Goal: Task Accomplishment & Management: Manage account settings

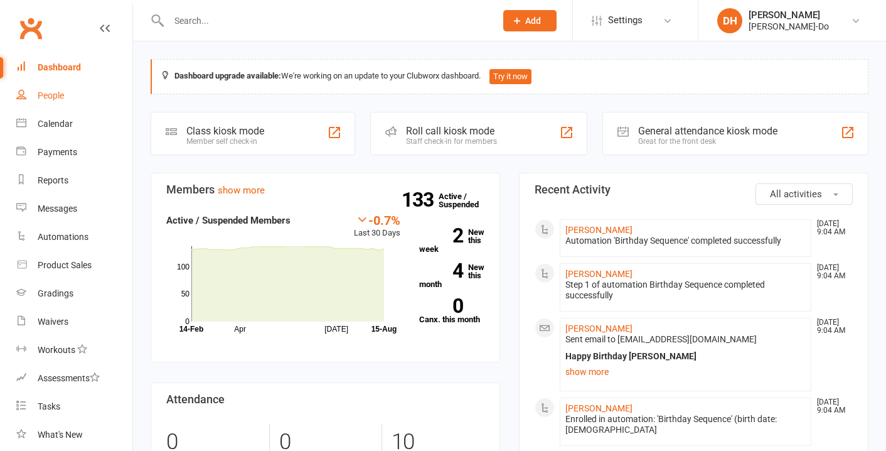
click at [57, 94] on div "People" at bounding box center [51, 95] width 26 height 10
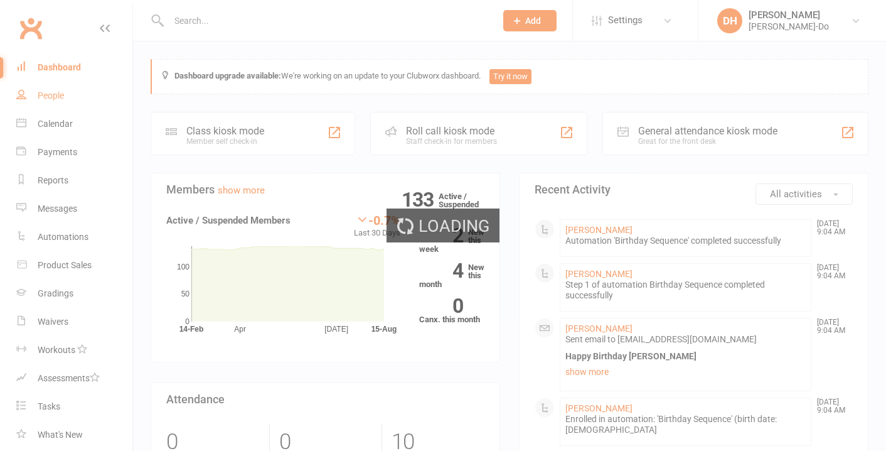
select select "100"
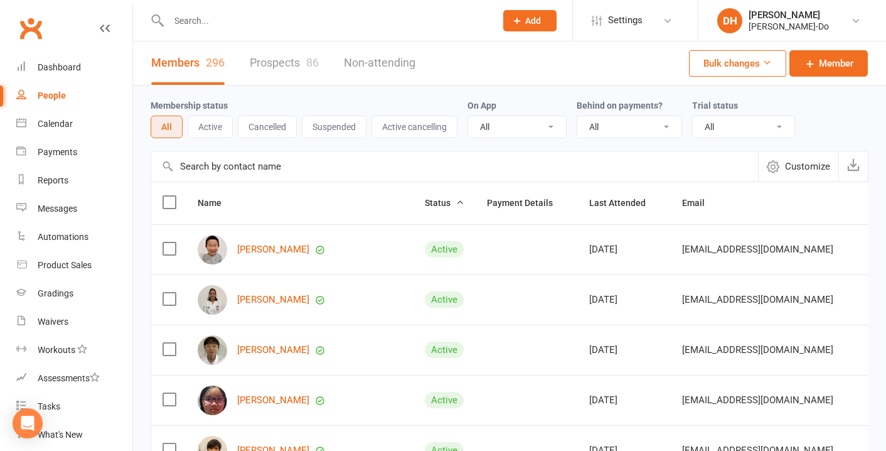
click at [212, 19] on input "text" at bounding box center [326, 21] width 322 height 18
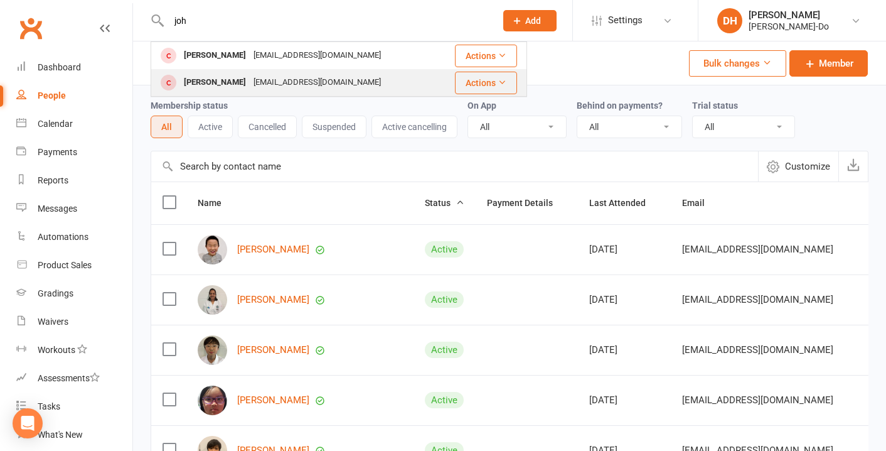
type input "joh"
click at [229, 83] on div "[PERSON_NAME]" at bounding box center [215, 82] width 70 height 18
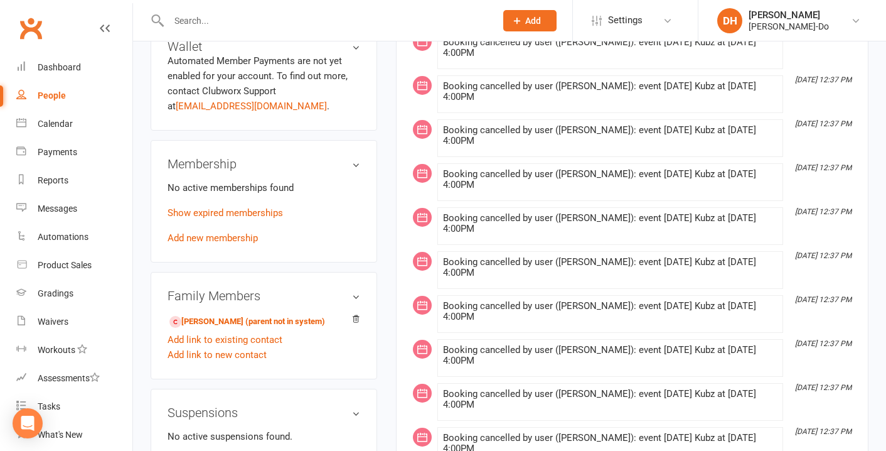
scroll to position [471, 0]
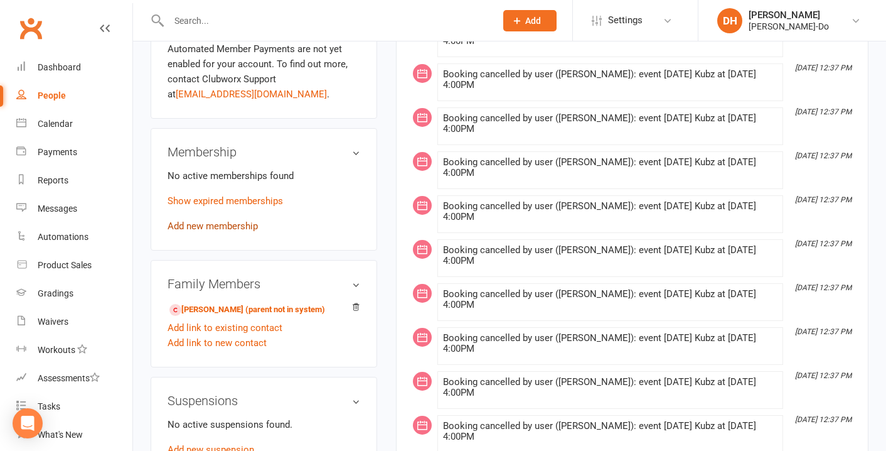
click at [218, 222] on link "Add new membership" at bounding box center [213, 225] width 90 height 11
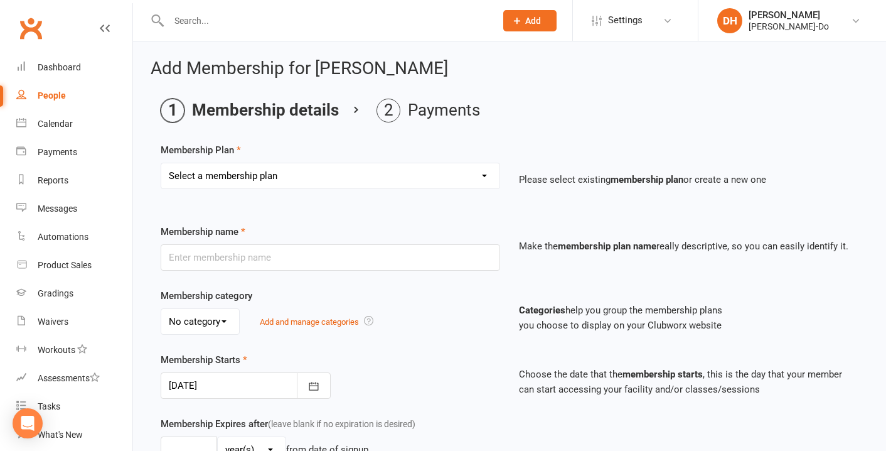
click at [220, 171] on select "Select a membership plan Create new Membership Plan Complementary Membership Ku…" at bounding box center [330, 175] width 338 height 25
select select "3"
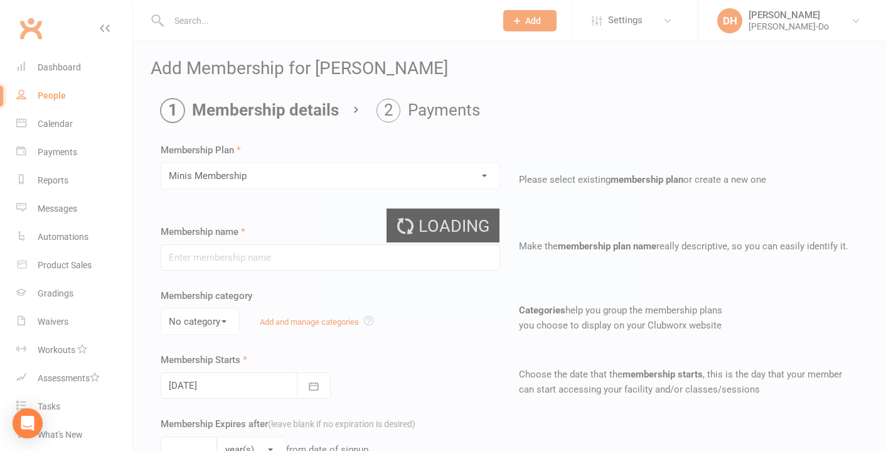
type input "Minis Membership"
select select "0"
type input "0"
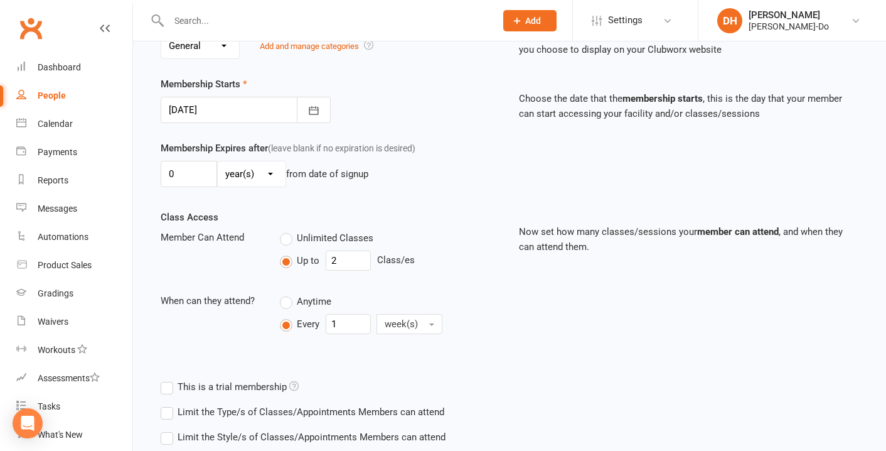
scroll to position [278, 0]
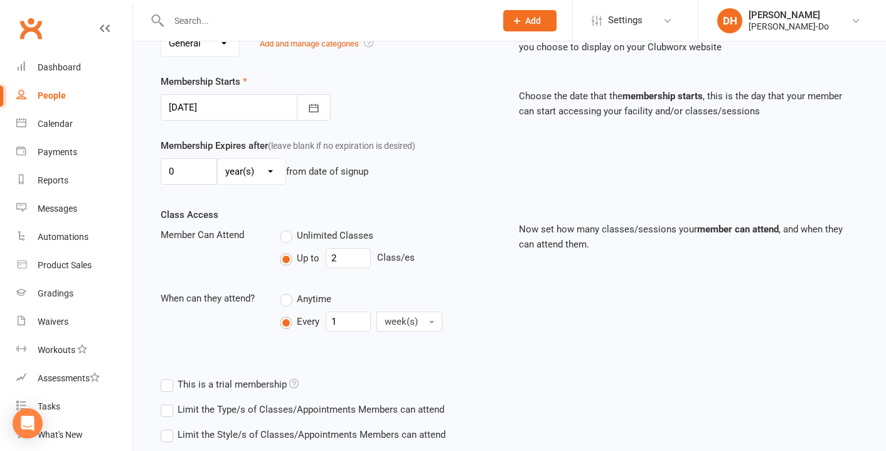
click at [287, 238] on label "Unlimited Classes" at bounding box center [327, 235] width 94 height 15
click at [287, 228] on input "Unlimited Classes" at bounding box center [284, 228] width 8 height 0
type input "0"
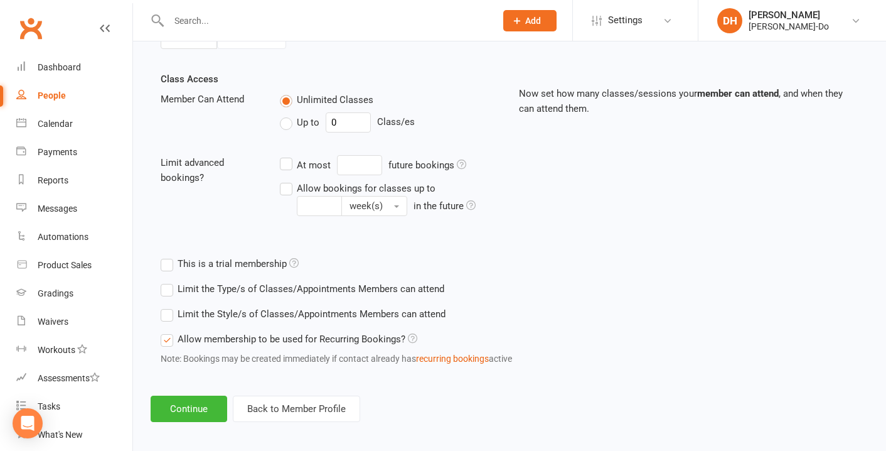
scroll to position [421, 0]
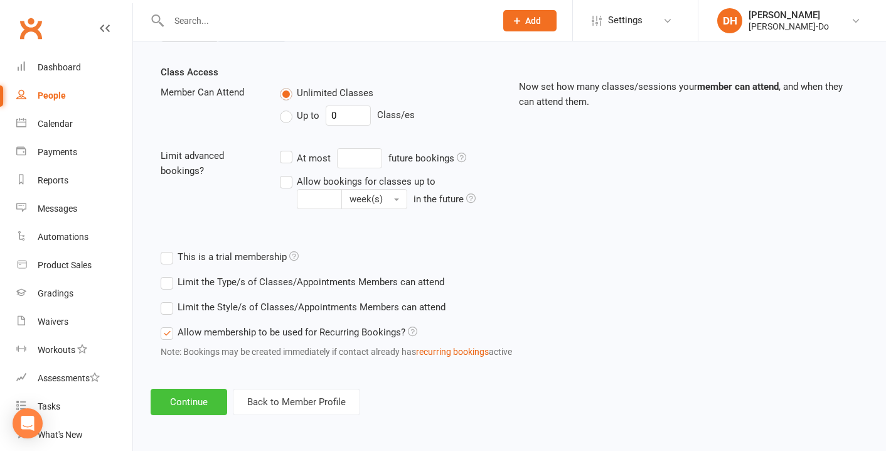
click at [185, 402] on button "Continue" at bounding box center [189, 402] width 77 height 26
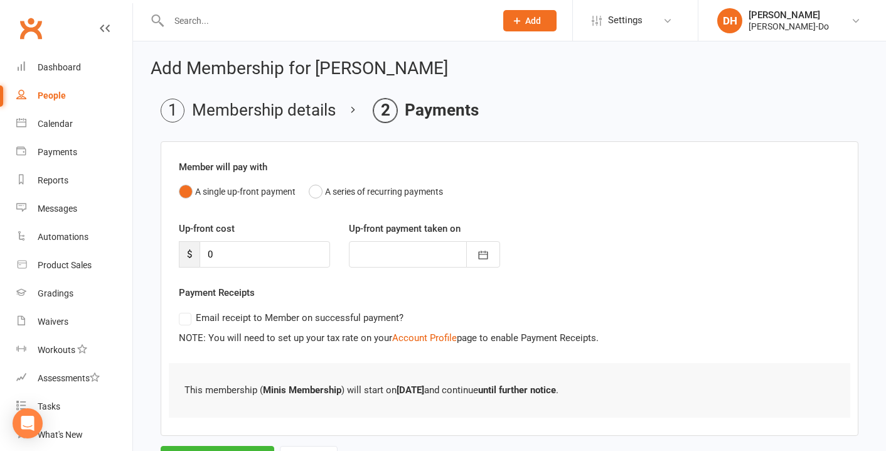
scroll to position [60, 0]
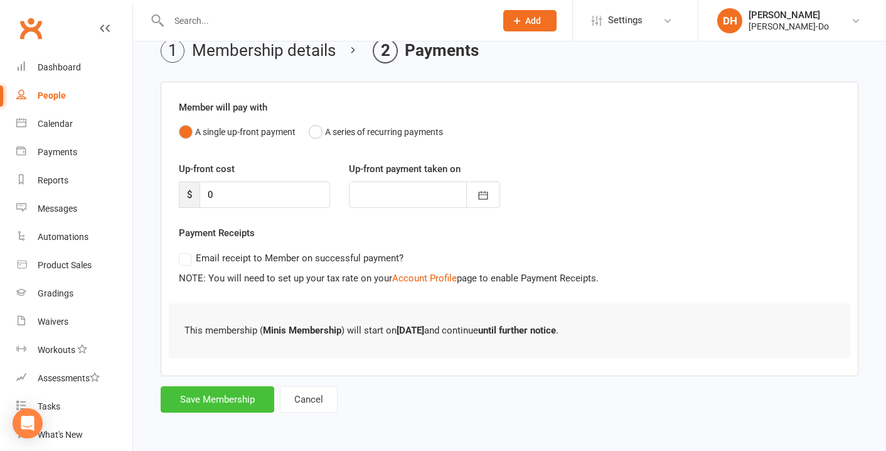
click at [228, 395] on button "Save Membership" at bounding box center [218, 399] width 114 height 26
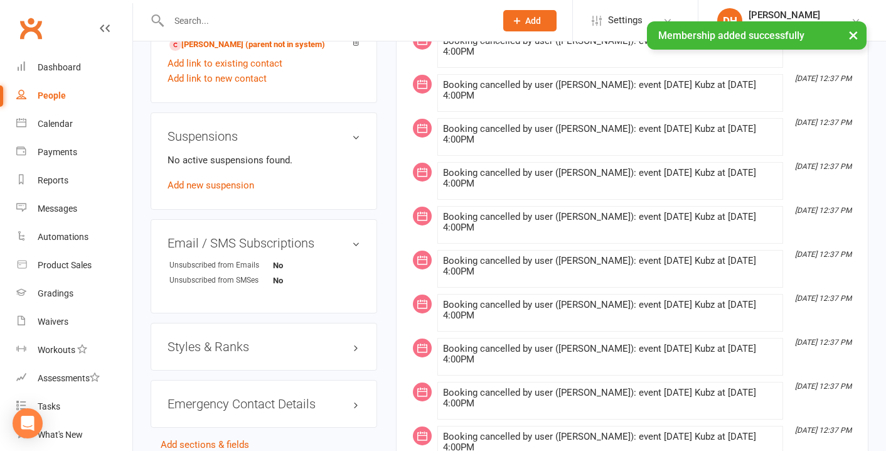
scroll to position [780, 0]
click at [215, 344] on h3 "Styles & Ranks" at bounding box center [264, 345] width 193 height 14
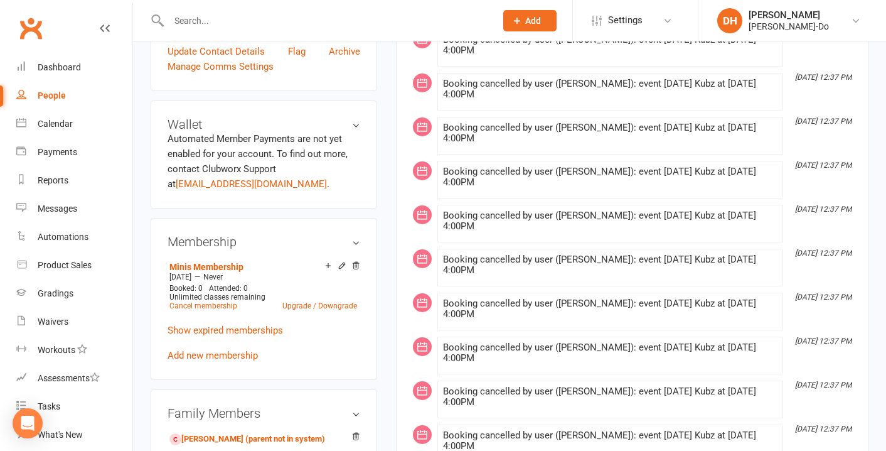
scroll to position [385, 0]
click at [217, 357] on link "Add new membership" at bounding box center [213, 354] width 90 height 11
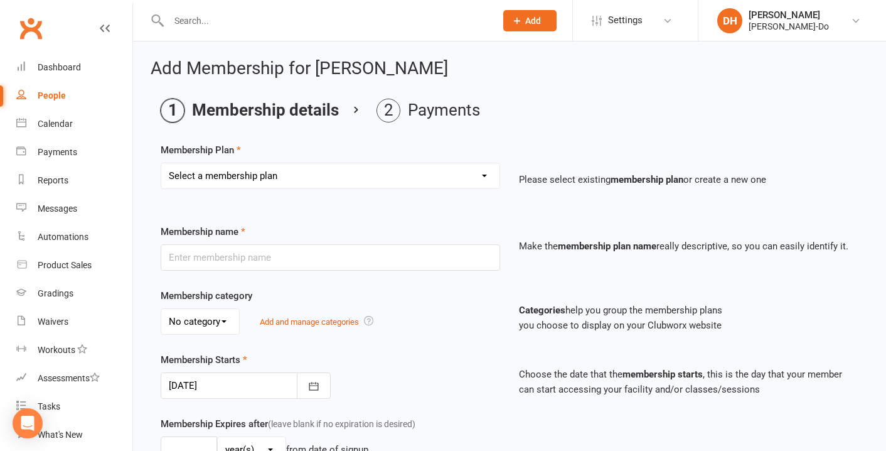
click at [321, 167] on select "Select a membership plan Create new Membership Plan Complementary Membership Ku…" at bounding box center [330, 175] width 338 height 25
select select "2"
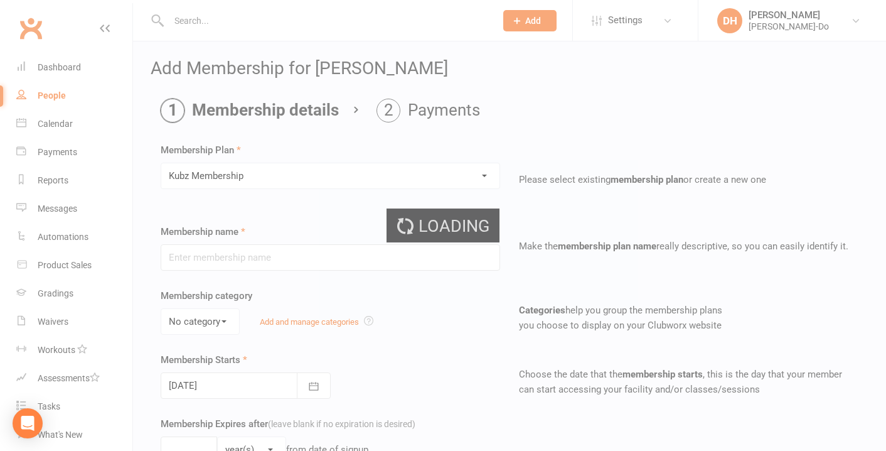
type input "Kubz Membership"
select select "0"
type input "0"
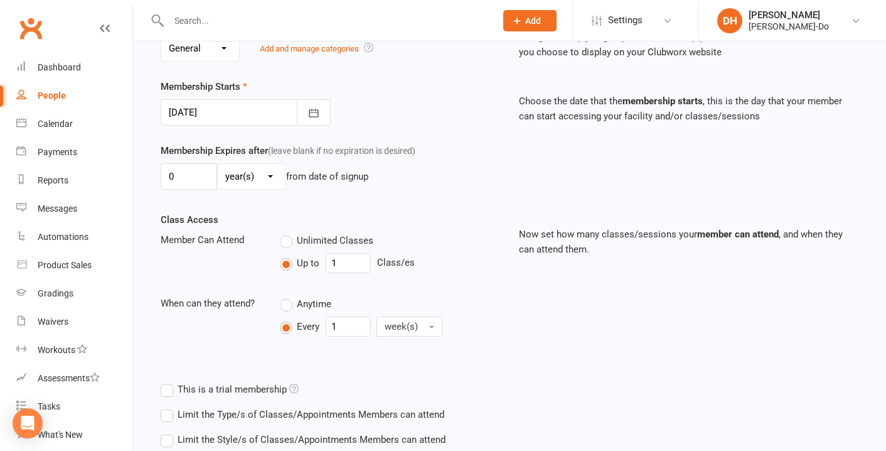
scroll to position [274, 0]
click at [290, 240] on label "Unlimited Classes" at bounding box center [327, 239] width 94 height 15
click at [288, 232] on input "Unlimited Classes" at bounding box center [284, 232] width 8 height 0
type input "0"
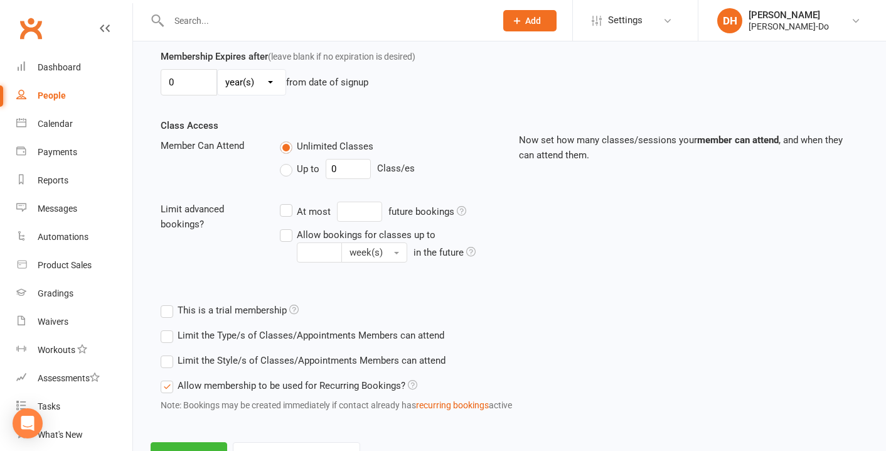
scroll to position [421, 0]
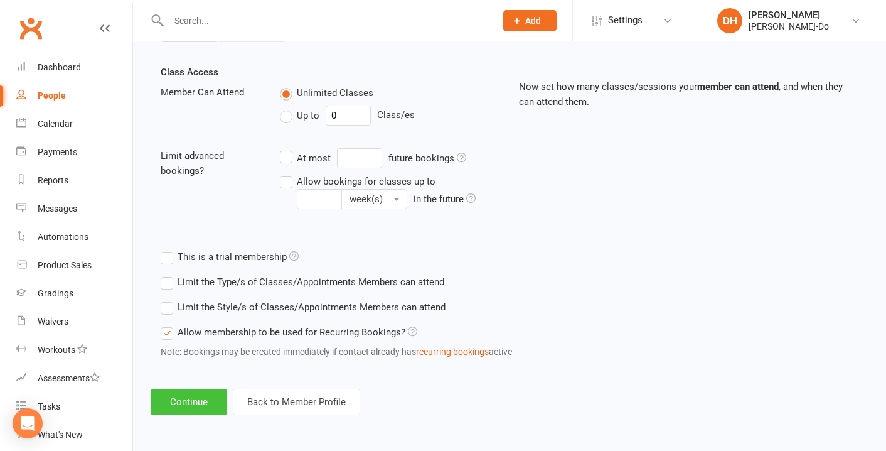
click at [195, 408] on button "Continue" at bounding box center [189, 402] width 77 height 26
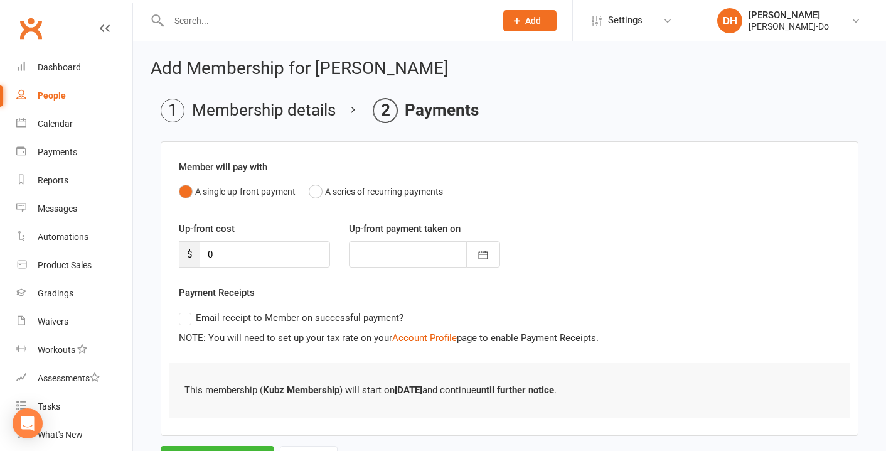
scroll to position [60, 0]
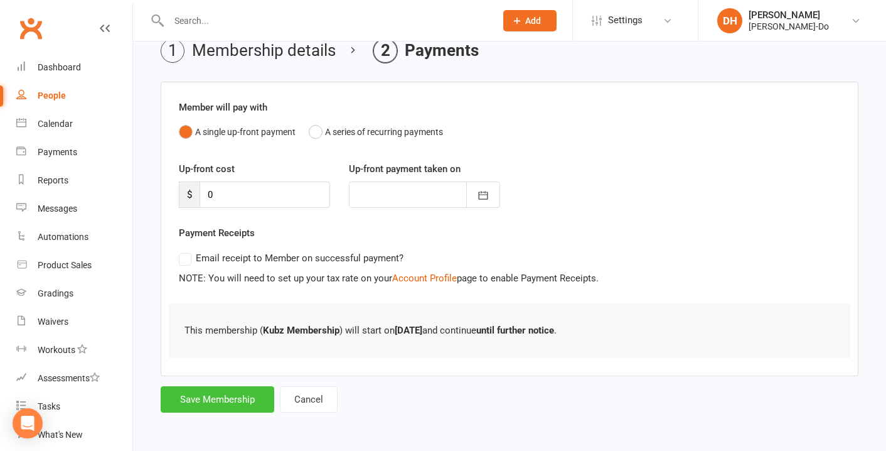
click at [227, 399] on button "Save Membership" at bounding box center [218, 399] width 114 height 26
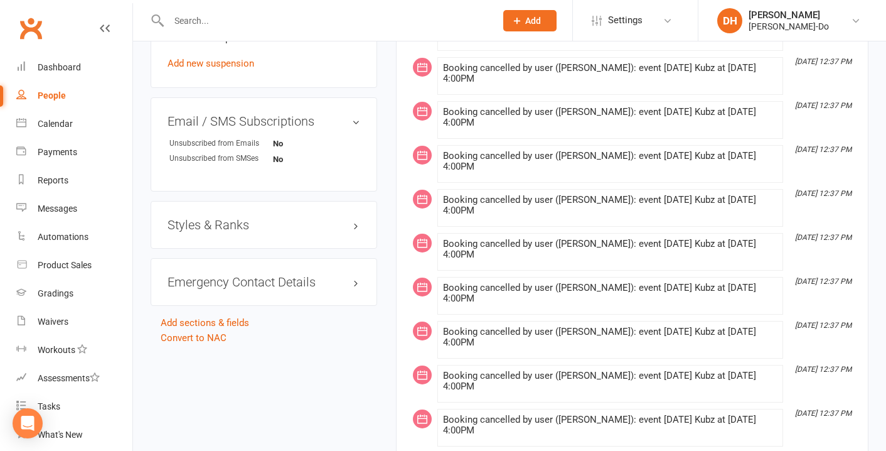
scroll to position [987, 0]
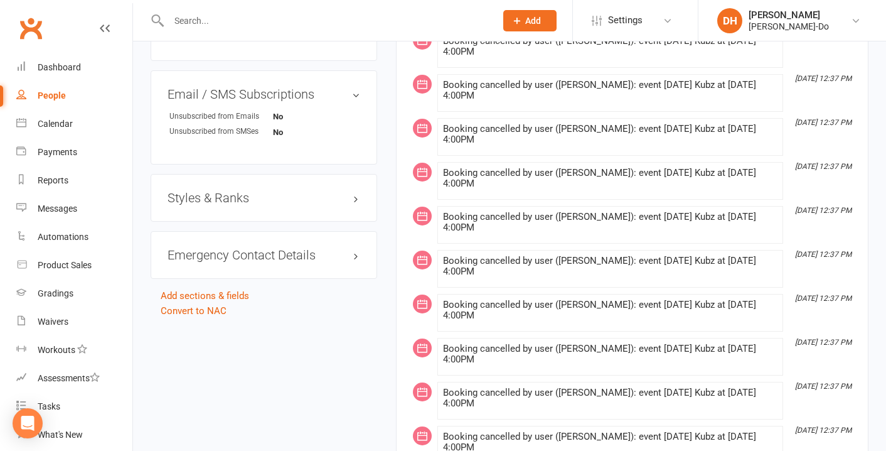
click at [233, 196] on h3 "Styles & Ranks" at bounding box center [264, 198] width 193 height 14
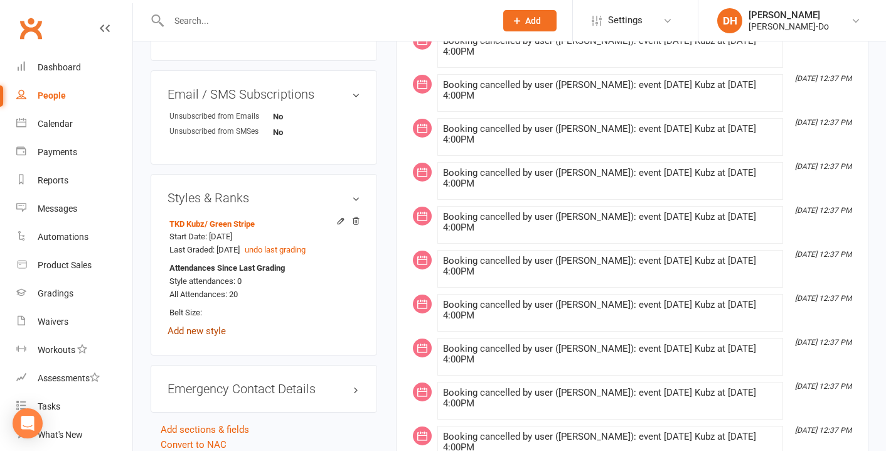
click at [200, 330] on link "Add new style" at bounding box center [197, 330] width 58 height 11
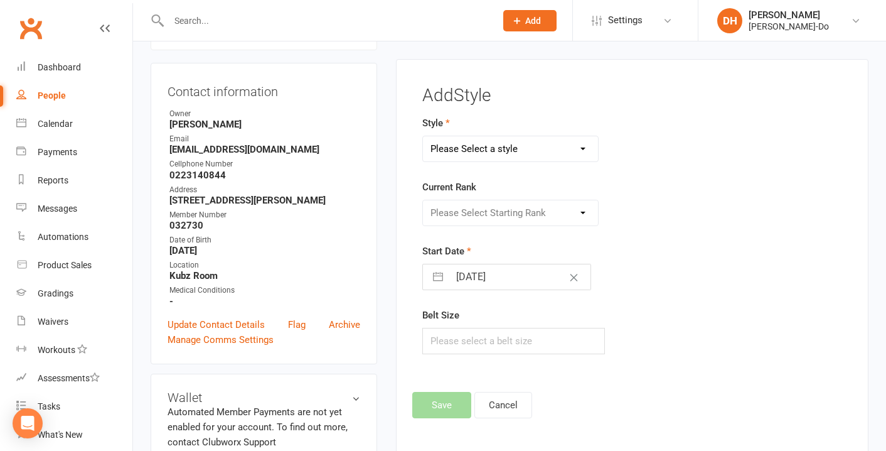
scroll to position [107, 0]
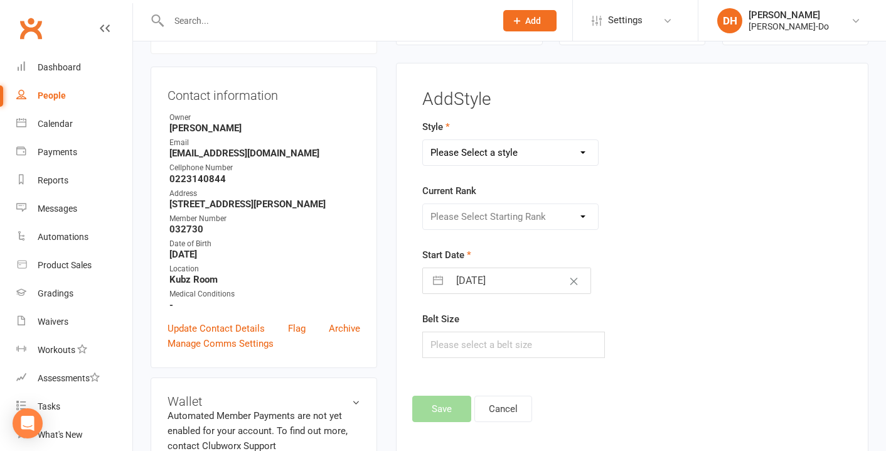
click at [491, 154] on select "Please Select a style Colour Belt Mini Kids TKD Kubz" at bounding box center [510, 152] width 175 height 25
select select "2759"
click at [473, 212] on select "Please Select Starting Rank White Belt First Yellow First Green First Blue Firs…" at bounding box center [510, 216] width 175 height 25
select select "28931"
click at [431, 405] on button "Save" at bounding box center [441, 408] width 59 height 26
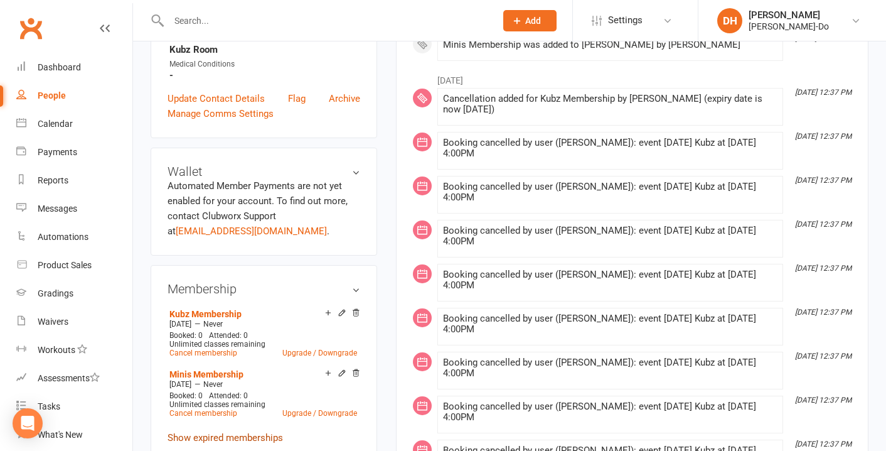
scroll to position [0, 0]
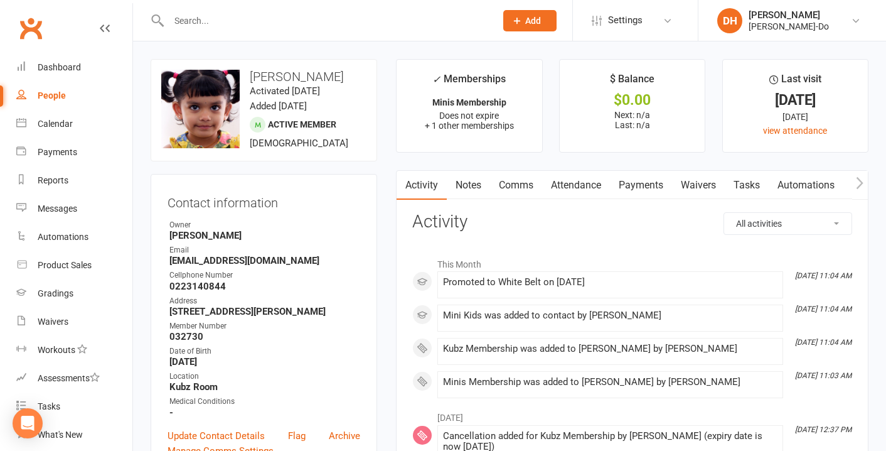
click at [203, 16] on input "text" at bounding box center [326, 21] width 322 height 18
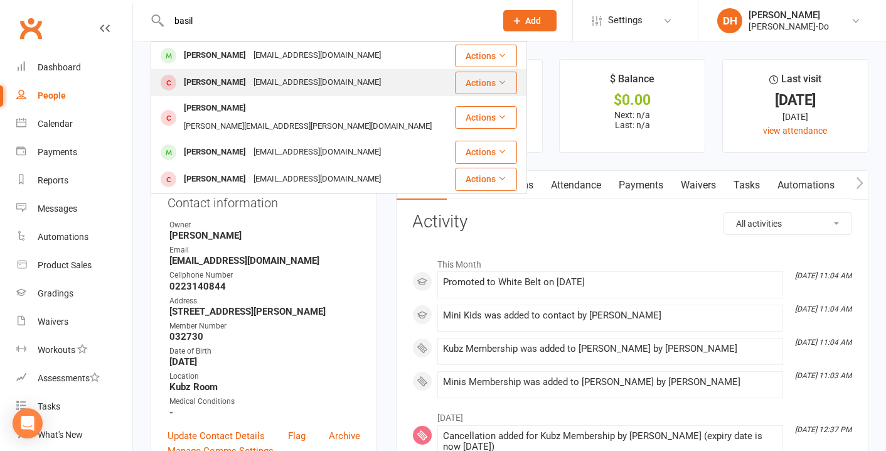
type input "basil"
click at [191, 85] on div "[PERSON_NAME]" at bounding box center [215, 82] width 70 height 18
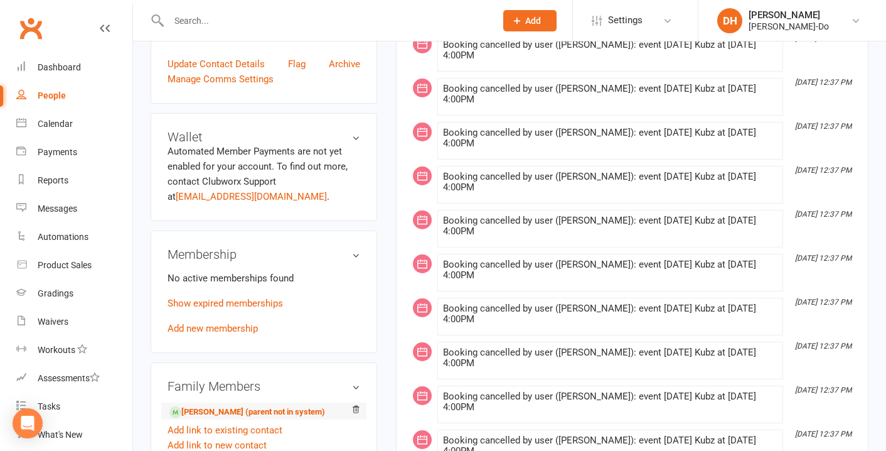
scroll to position [367, 0]
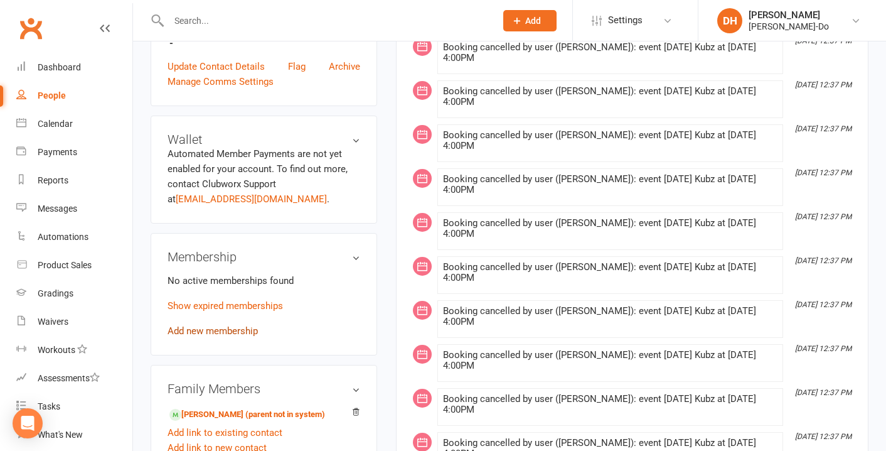
click at [213, 325] on link "Add new membership" at bounding box center [213, 330] width 90 height 11
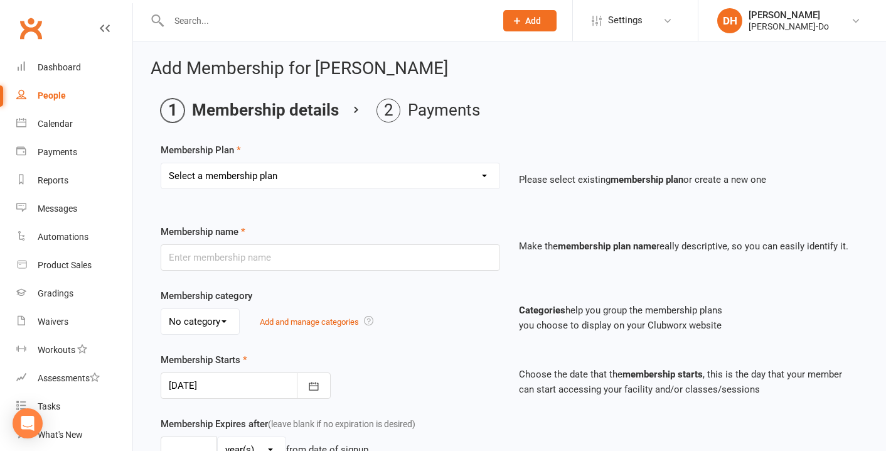
click at [250, 176] on select "Select a membership plan Create new Membership Plan Complementary Membership Ku…" at bounding box center [330, 175] width 338 height 25
select select "2"
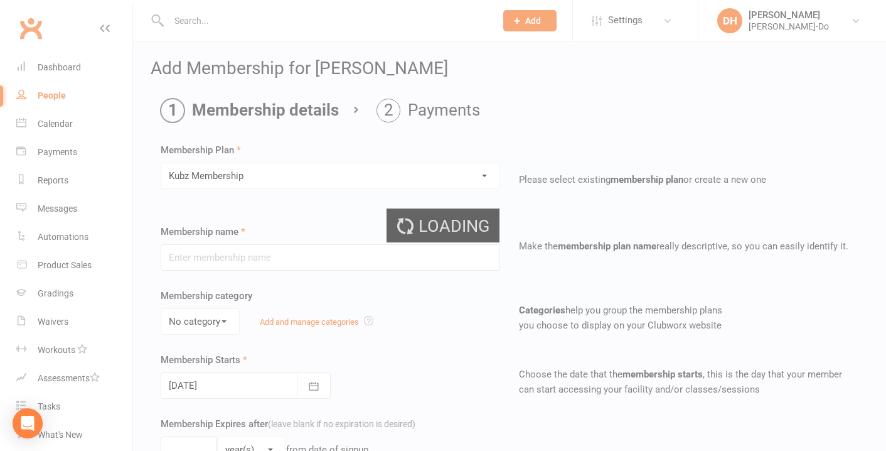
type input "Kubz Membership"
select select "0"
type input "0"
type input "1"
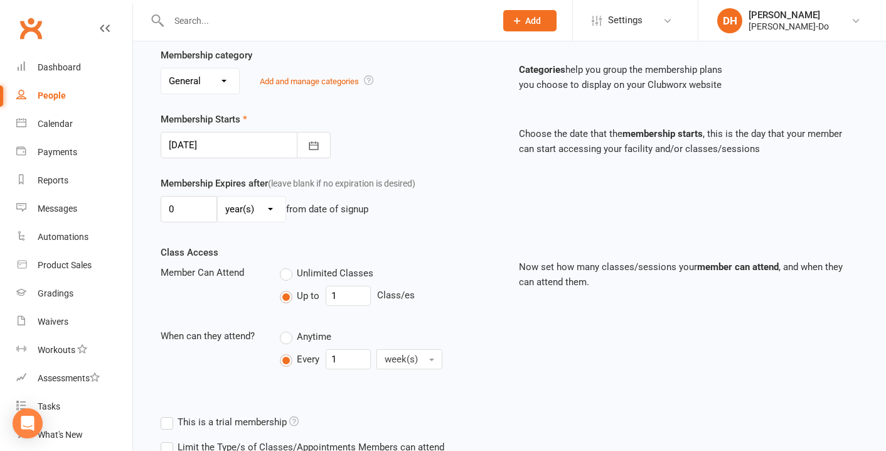
scroll to position [242, 0]
click at [239, 145] on div at bounding box center [246, 144] width 170 height 26
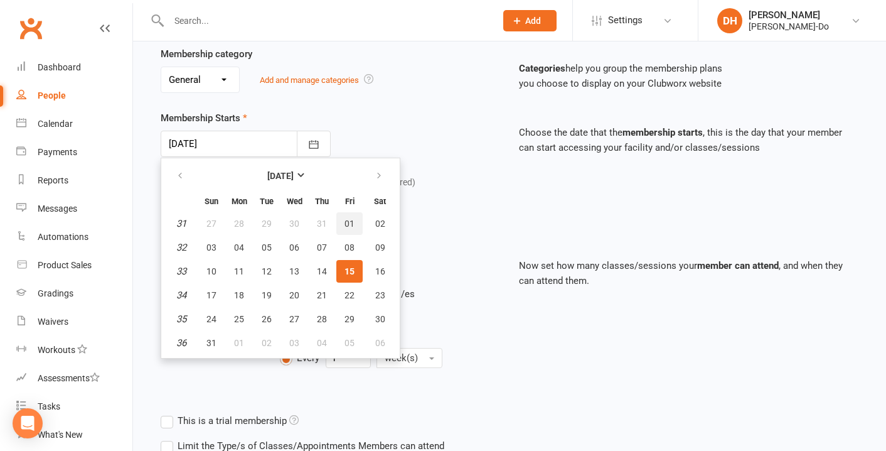
click at [351, 219] on span "01" at bounding box center [350, 223] width 10 height 10
type input "[DATE]"
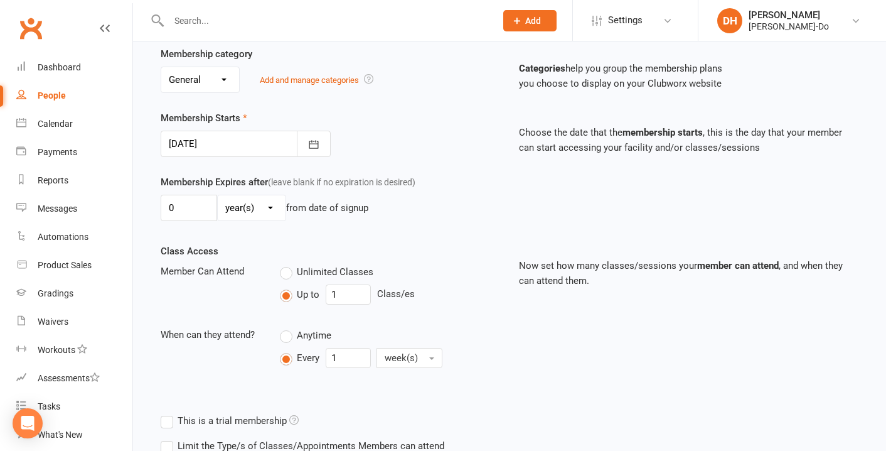
click at [303, 272] on span "Unlimited Classes" at bounding box center [335, 270] width 77 height 13
click at [288, 264] on input "Unlimited Classes" at bounding box center [284, 264] width 8 height 0
type input "0"
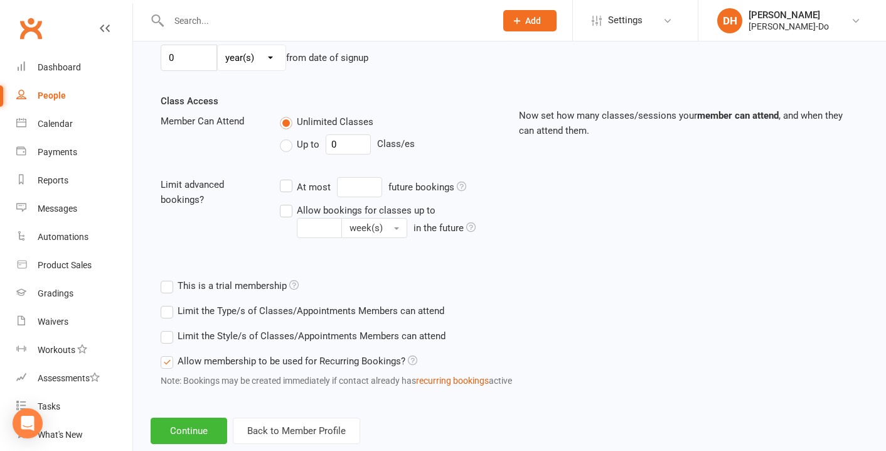
scroll to position [421, 0]
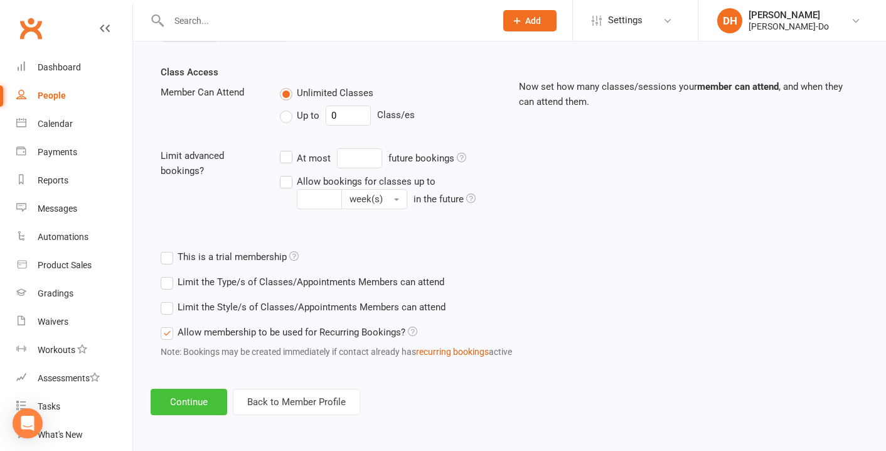
click at [188, 393] on button "Continue" at bounding box center [189, 402] width 77 height 26
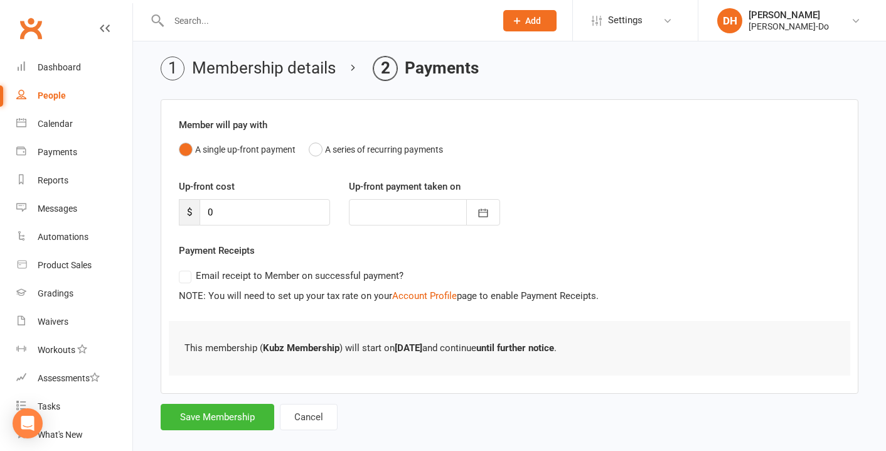
scroll to position [60, 0]
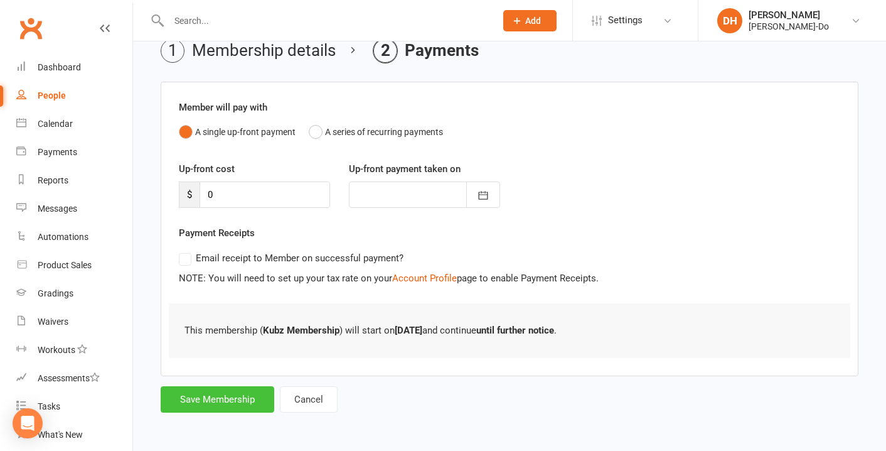
click at [238, 400] on button "Save Membership" at bounding box center [218, 399] width 114 height 26
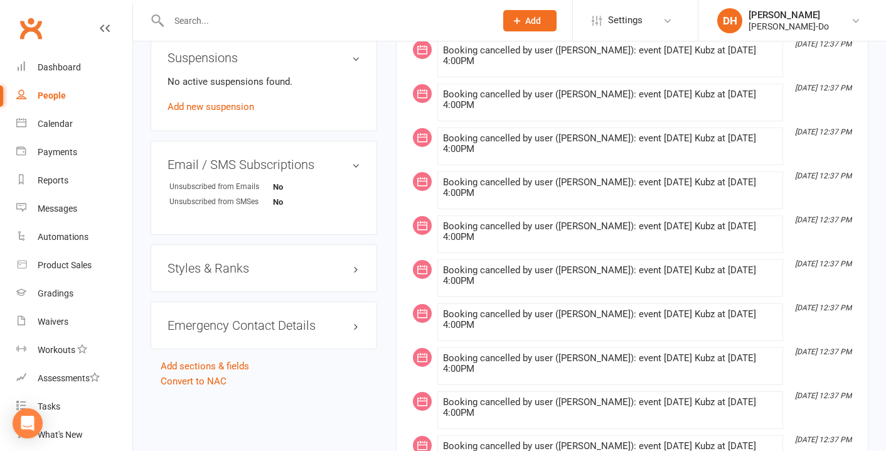
scroll to position [859, 0]
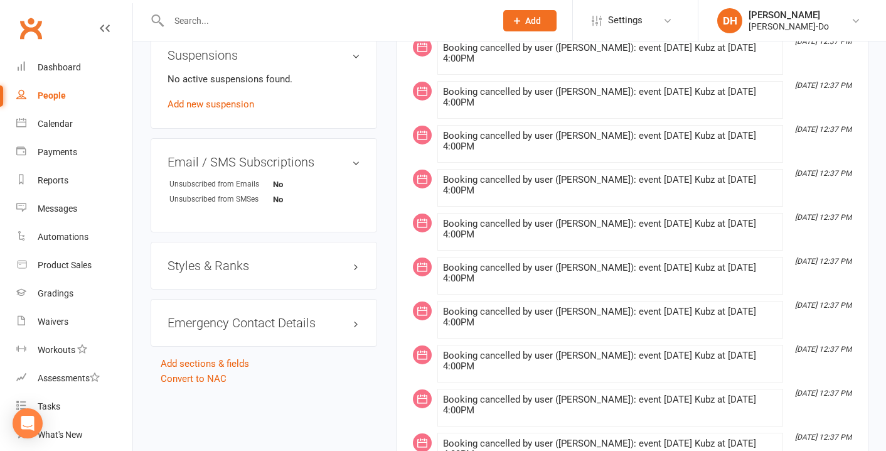
click at [233, 259] on h3 "Styles & Ranks" at bounding box center [264, 266] width 193 height 14
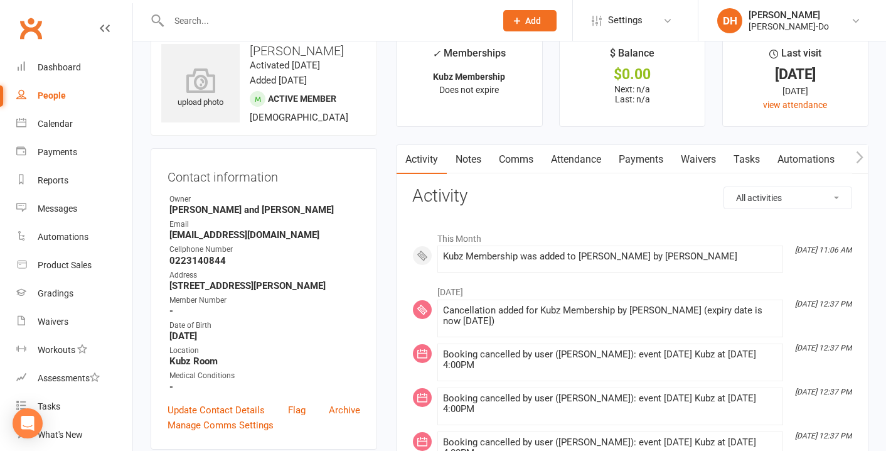
scroll to position [0, 0]
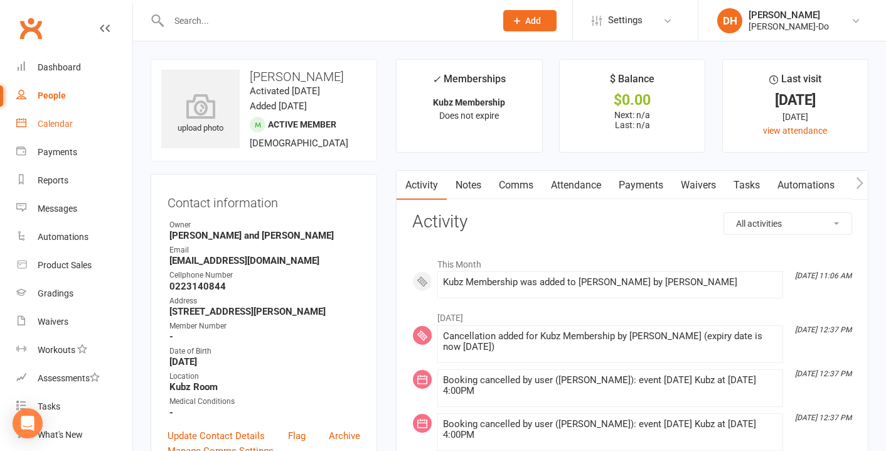
click at [56, 122] on div "Calendar" at bounding box center [55, 124] width 35 height 10
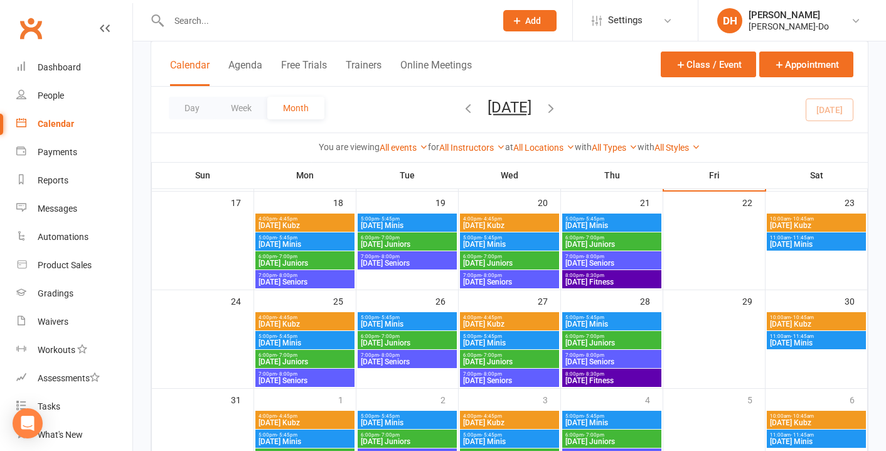
scroll to position [375, 0]
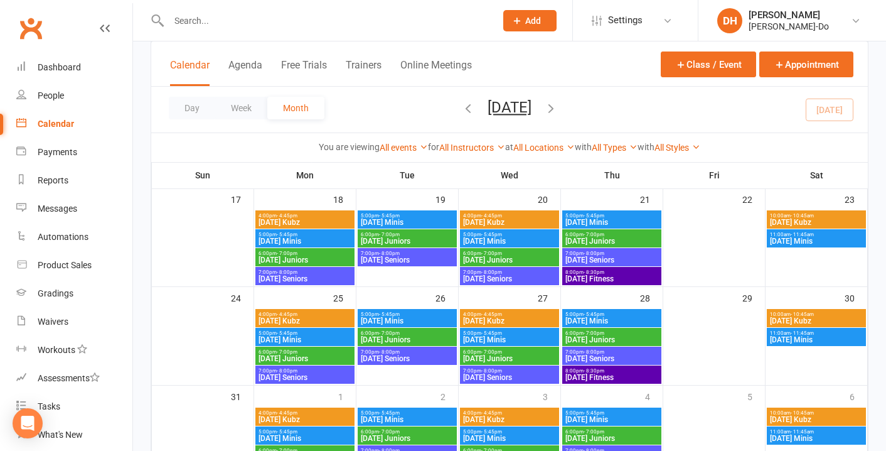
click at [499, 214] on span "- 4:45pm" at bounding box center [491, 216] width 21 height 6
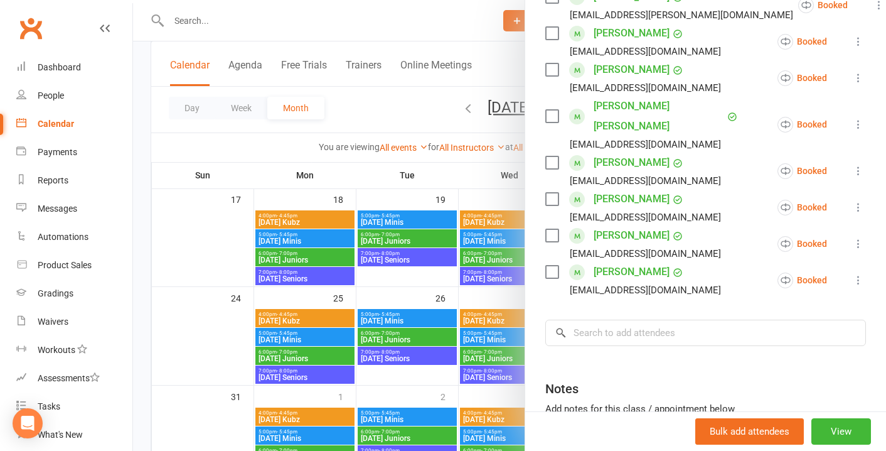
scroll to position [331, 0]
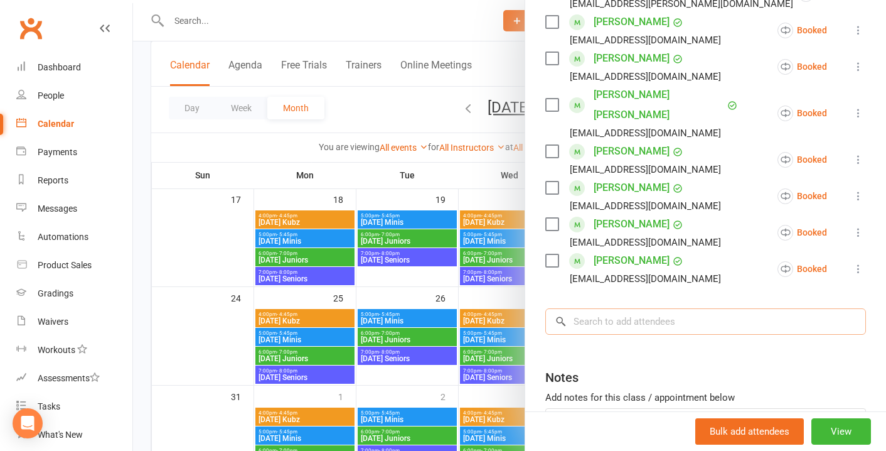
click at [609, 308] on input "search" at bounding box center [705, 321] width 321 height 26
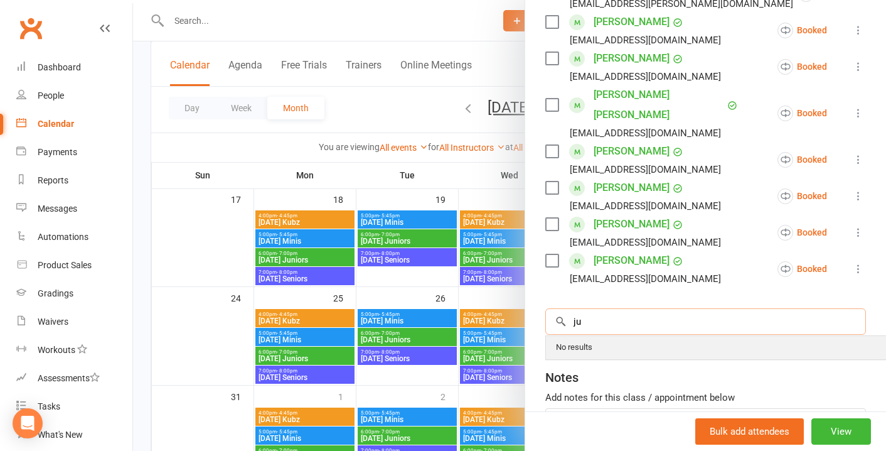
type input "j"
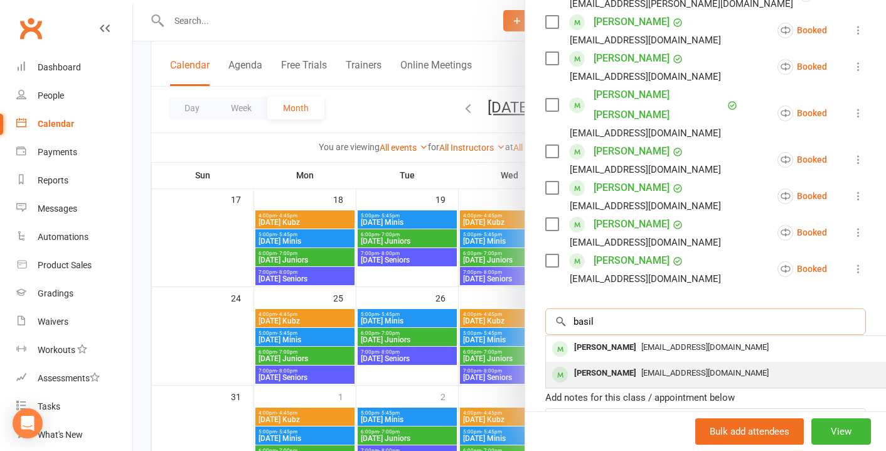
type input "basil"
click at [591, 364] on div "[PERSON_NAME]" at bounding box center [605, 373] width 72 height 18
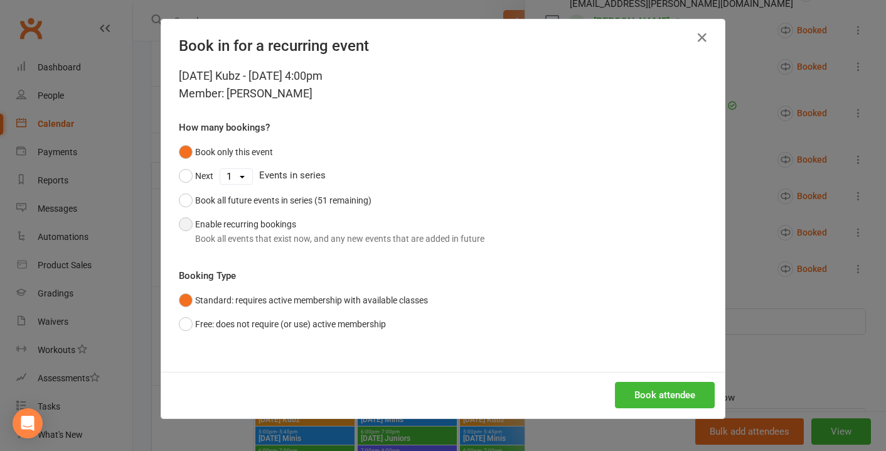
click at [301, 242] on div "Book all events that exist now, and any new events that are added in future" at bounding box center [339, 239] width 289 height 14
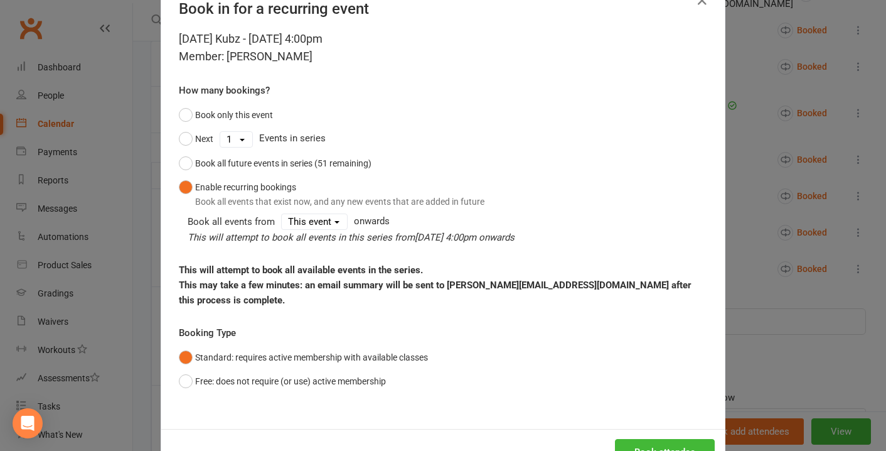
scroll to position [66, 0]
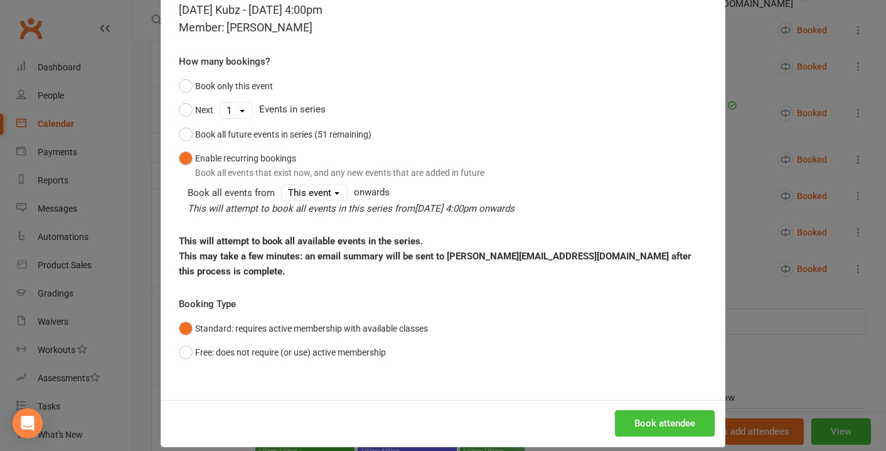
click at [658, 410] on button "Book attendee" at bounding box center [665, 423] width 100 height 26
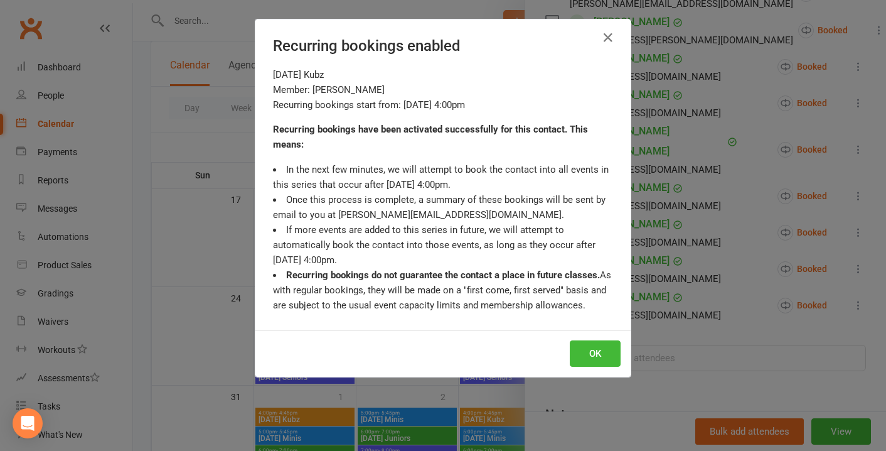
scroll to position [367, 0]
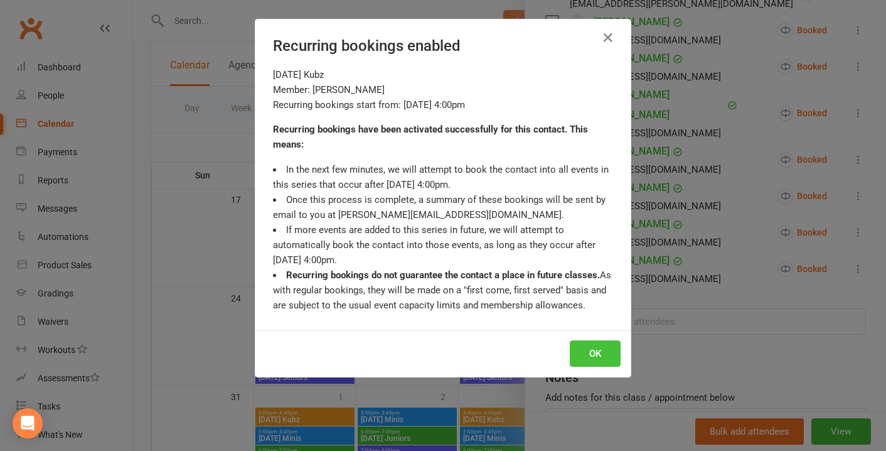
click at [598, 351] on button "OK" at bounding box center [595, 353] width 51 height 26
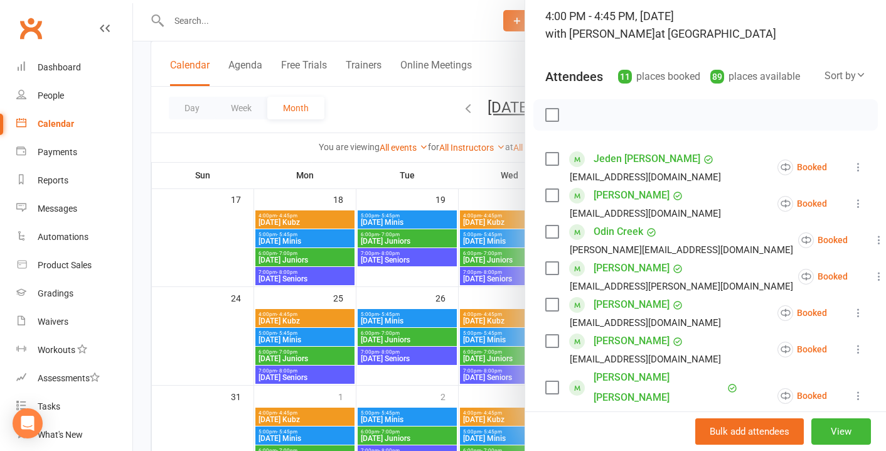
scroll to position [0, 0]
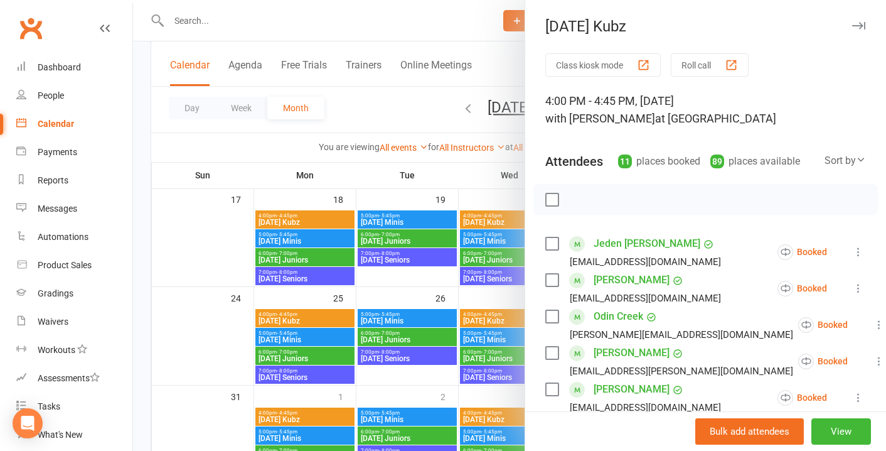
click at [860, 24] on icon "button" at bounding box center [858, 26] width 13 height 8
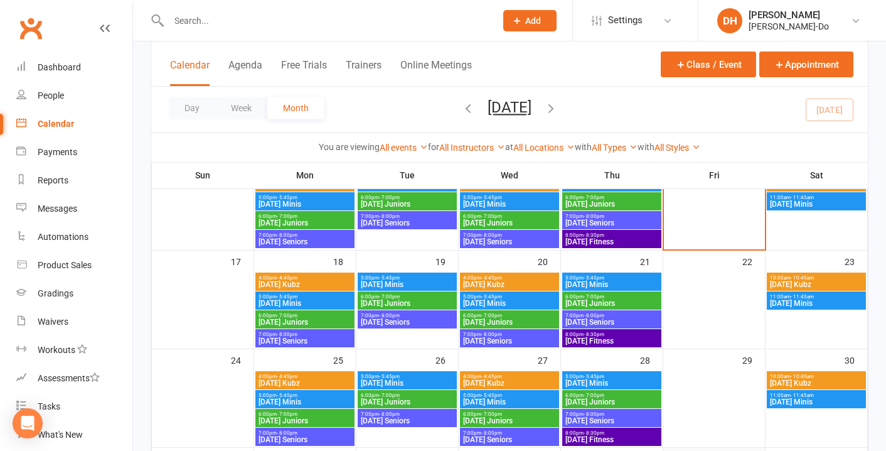
scroll to position [311, 0]
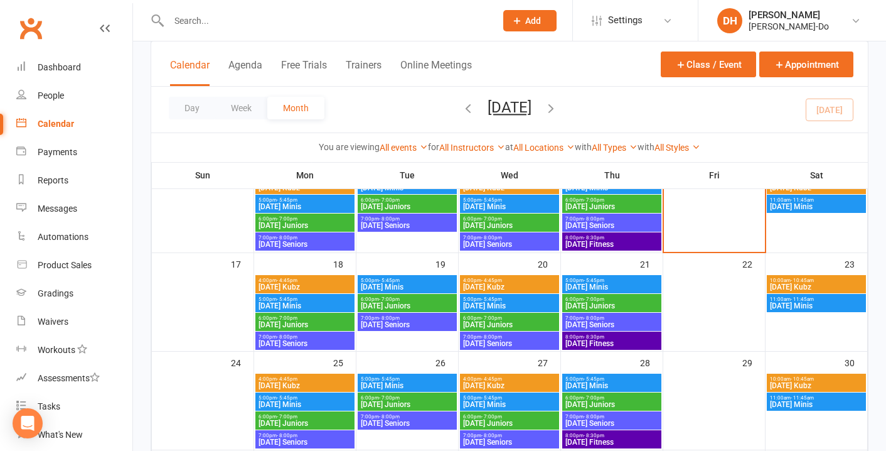
click at [517, 302] on span "[DATE] Minis" at bounding box center [510, 306] width 94 height 8
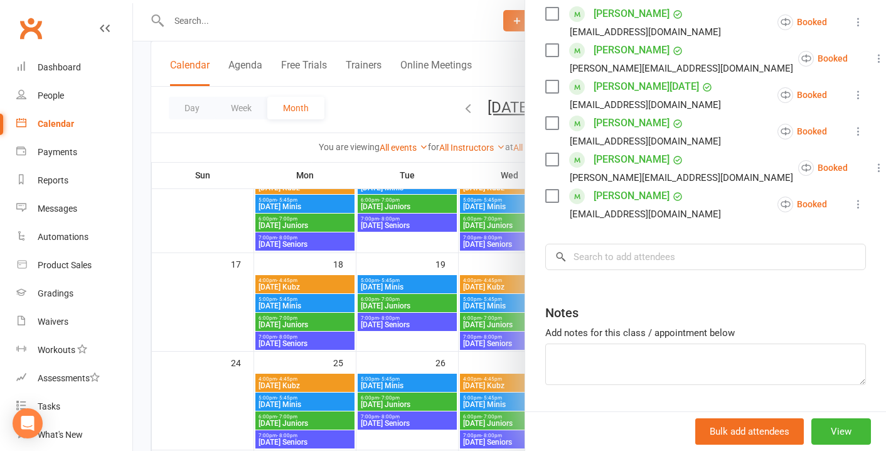
scroll to position [557, 0]
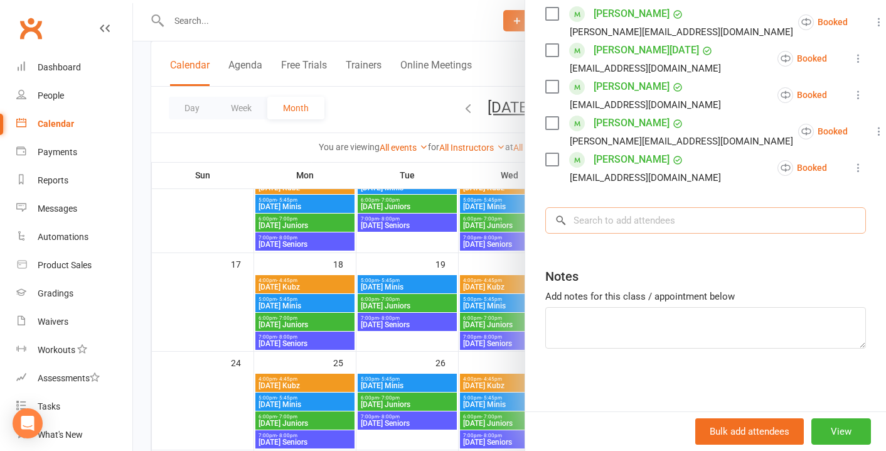
click at [606, 220] on input "search" at bounding box center [705, 220] width 321 height 26
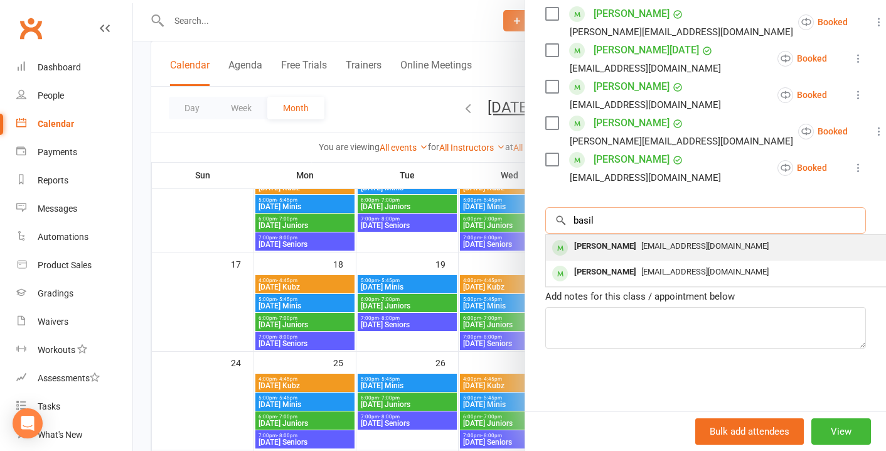
type input "basil"
click at [601, 242] on div "[PERSON_NAME]" at bounding box center [605, 246] width 72 height 18
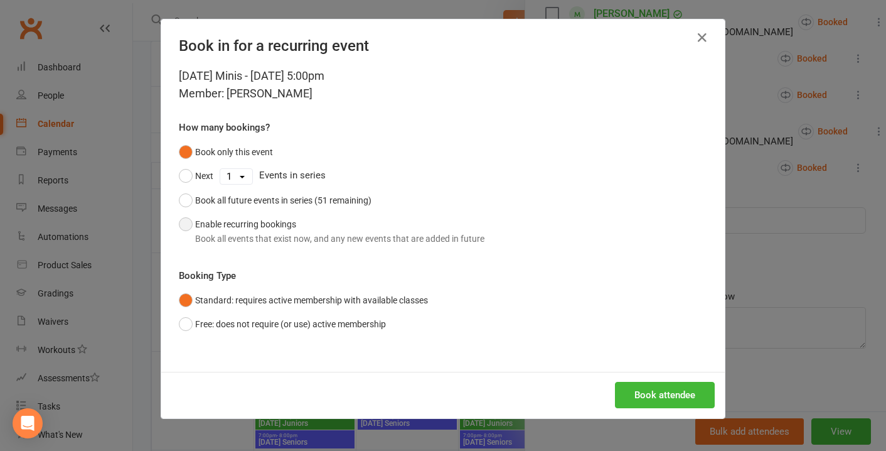
click at [289, 236] on div "Book all events that exist now, and any new events that are added in future" at bounding box center [339, 239] width 289 height 14
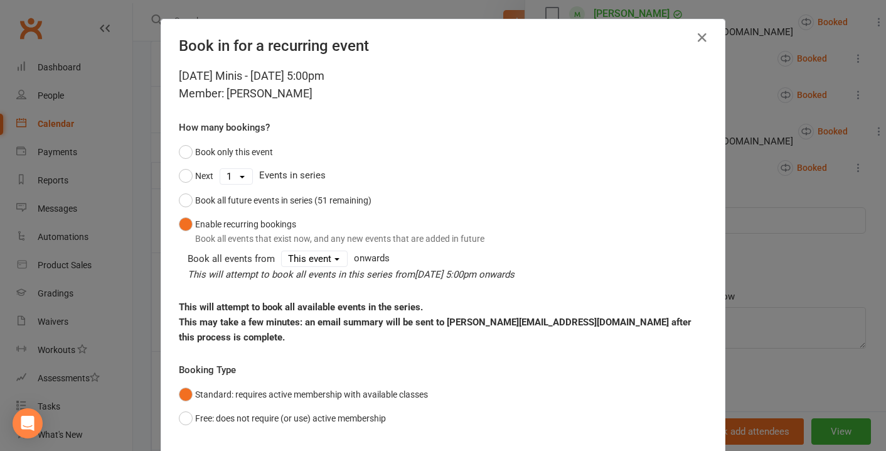
scroll to position [66, 0]
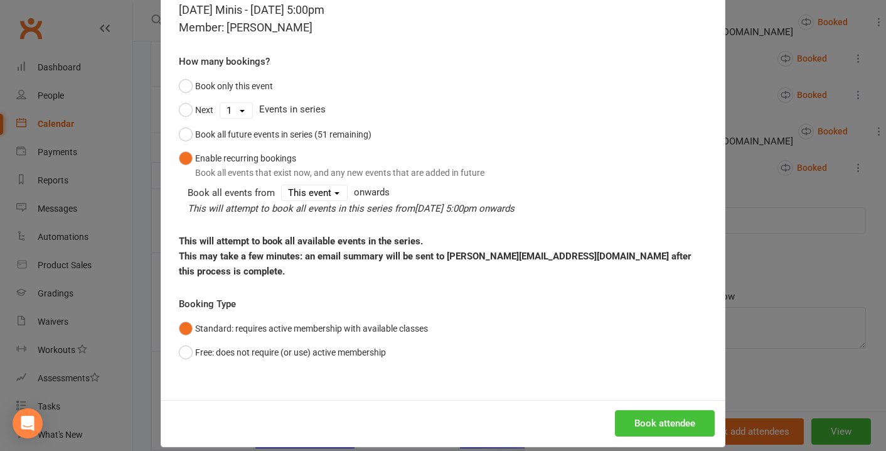
click at [662, 410] on button "Book attendee" at bounding box center [665, 423] width 100 height 26
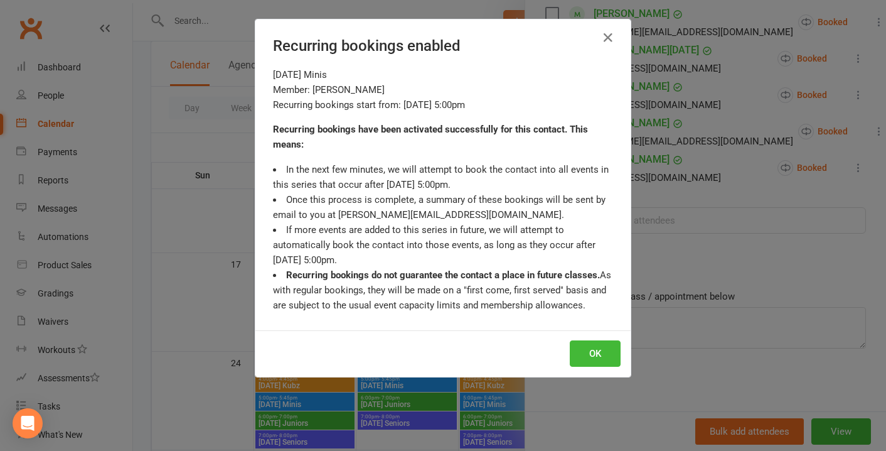
scroll to position [594, 0]
click at [596, 339] on div "OK" at bounding box center [442, 353] width 375 height 46
click at [595, 353] on button "OK" at bounding box center [595, 353] width 51 height 26
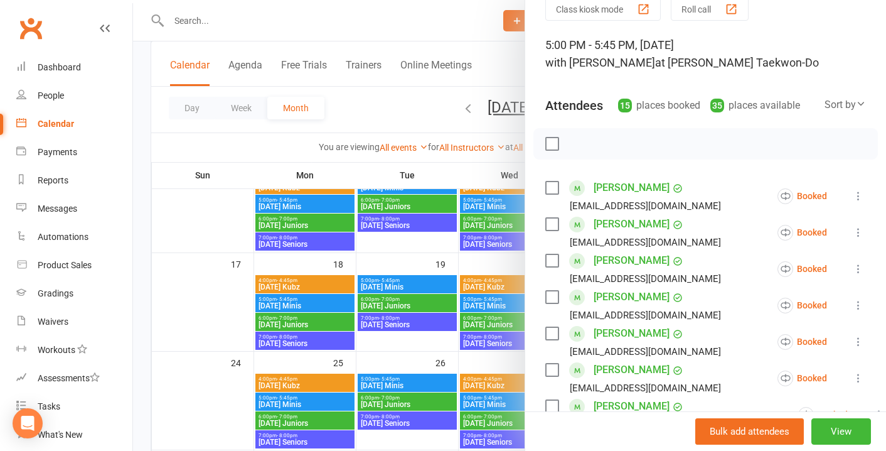
scroll to position [0, 0]
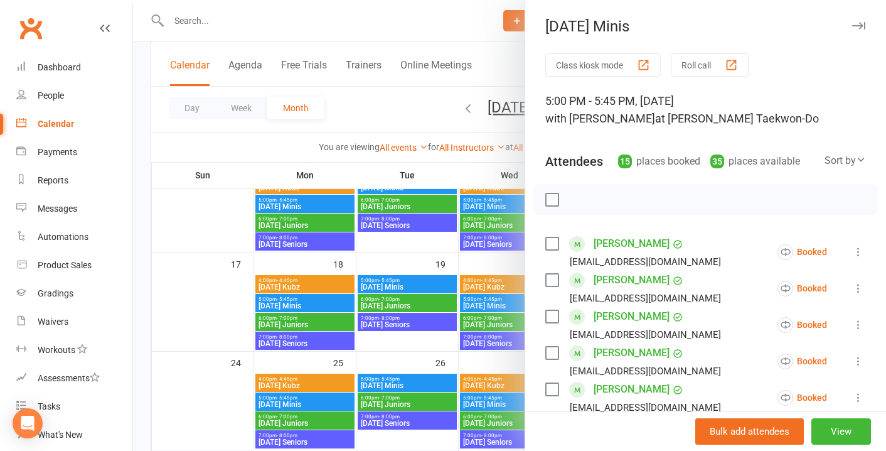
click at [861, 24] on icon "button" at bounding box center [858, 26] width 13 height 8
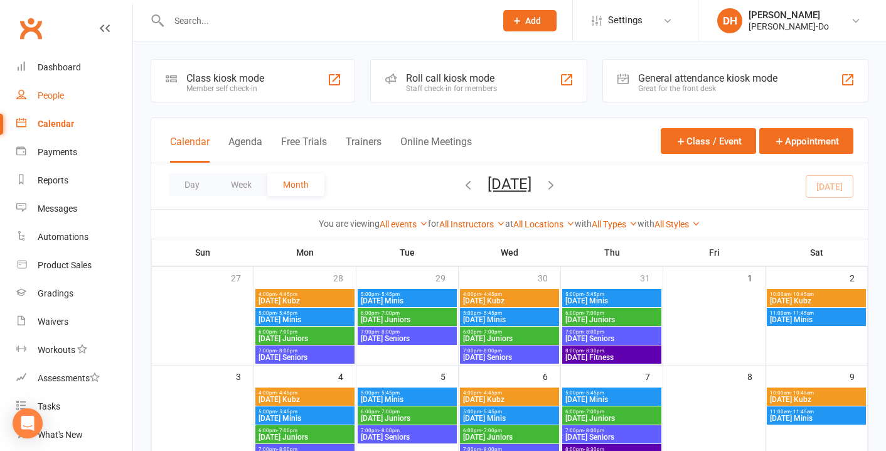
click at [51, 95] on div "People" at bounding box center [51, 95] width 26 height 10
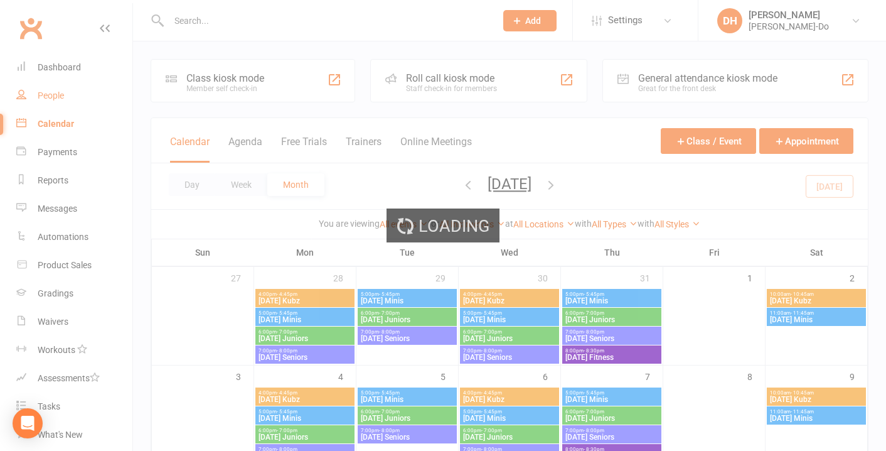
select select "100"
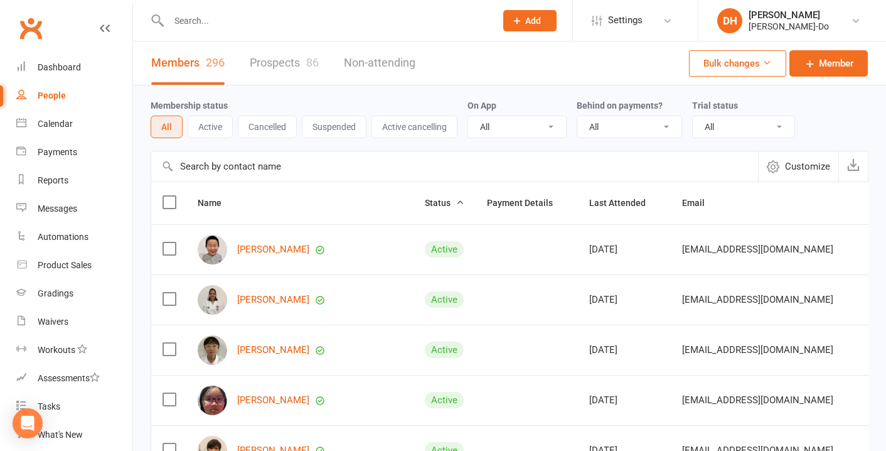
click at [193, 19] on input "text" at bounding box center [326, 21] width 322 height 18
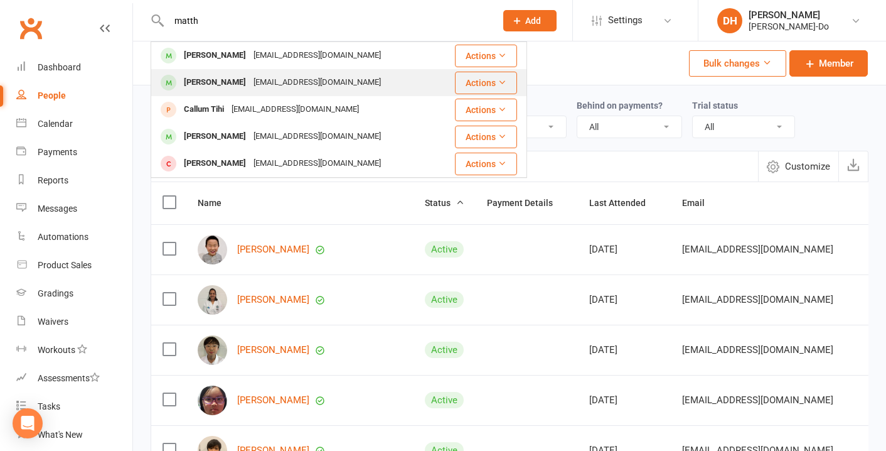
type input "matth"
click at [207, 85] on div "[PERSON_NAME]" at bounding box center [215, 82] width 70 height 18
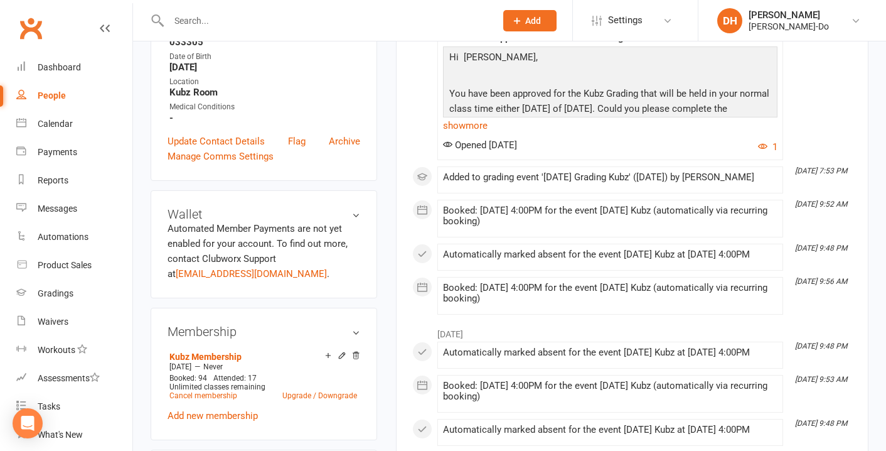
scroll to position [305, 0]
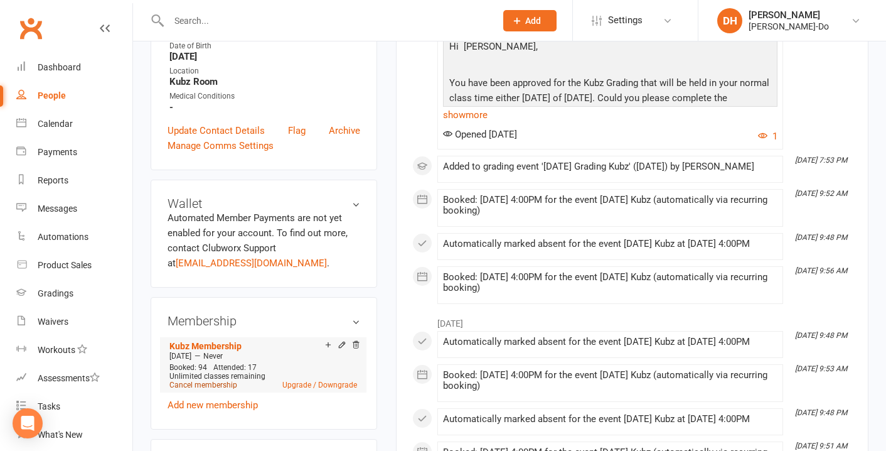
click at [202, 382] on link "Cancel membership" at bounding box center [203, 384] width 68 height 9
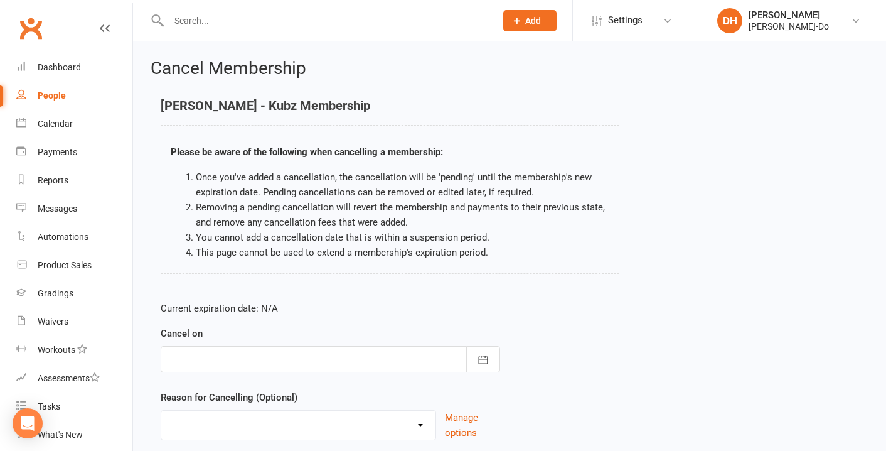
click at [304, 350] on div at bounding box center [331, 359] width 340 height 26
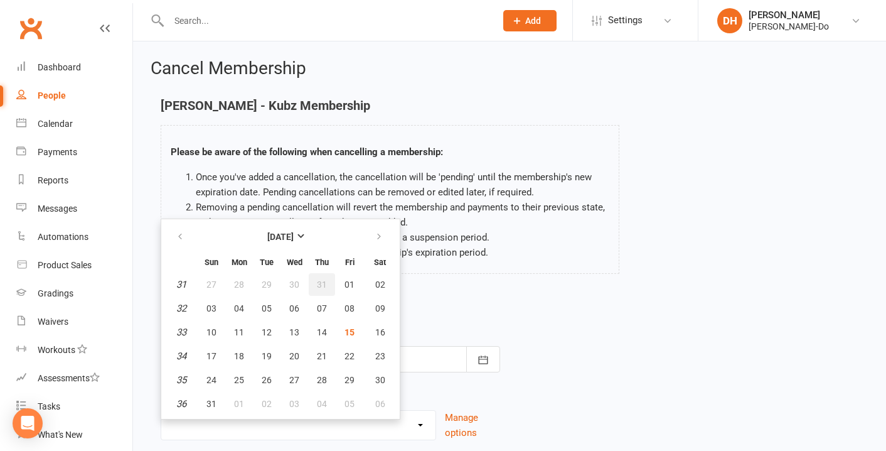
click at [319, 282] on span "31" at bounding box center [322, 284] width 10 height 10
type input "[DATE]"
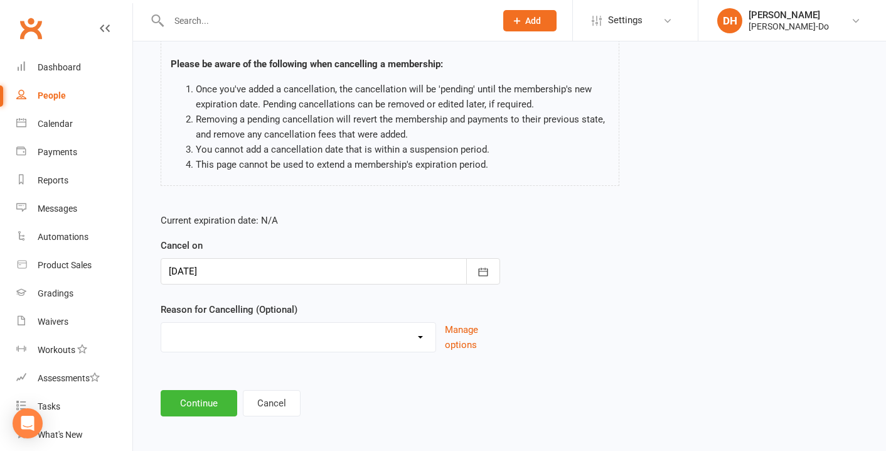
scroll to position [92, 0]
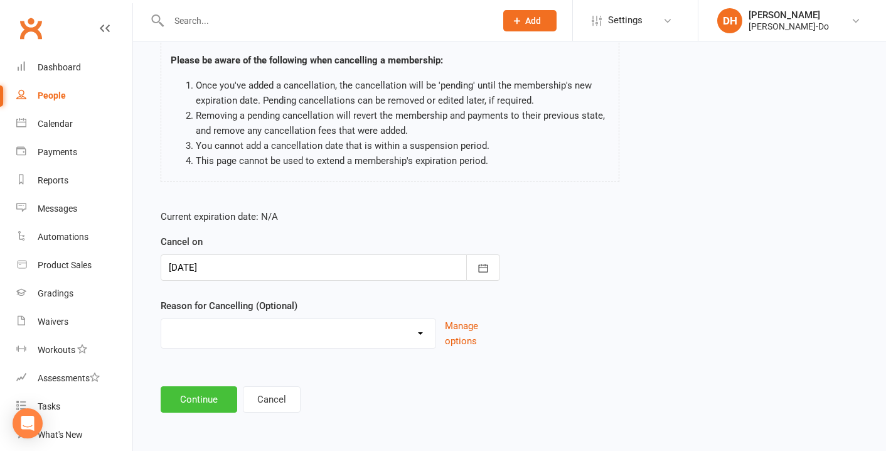
click at [195, 407] on button "Continue" at bounding box center [199, 399] width 77 height 26
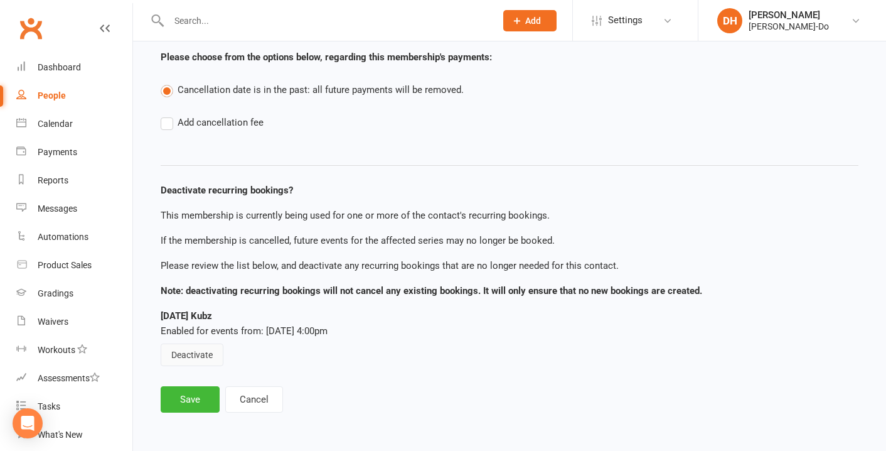
click at [197, 355] on button "Deactivate" at bounding box center [192, 354] width 63 height 23
click at [188, 400] on button "Save" at bounding box center [190, 399] width 59 height 26
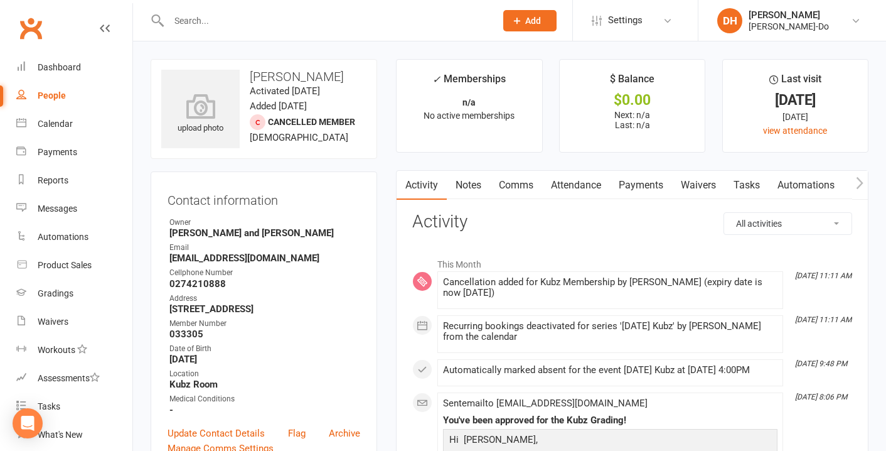
click at [238, 25] on input "text" at bounding box center [326, 21] width 322 height 18
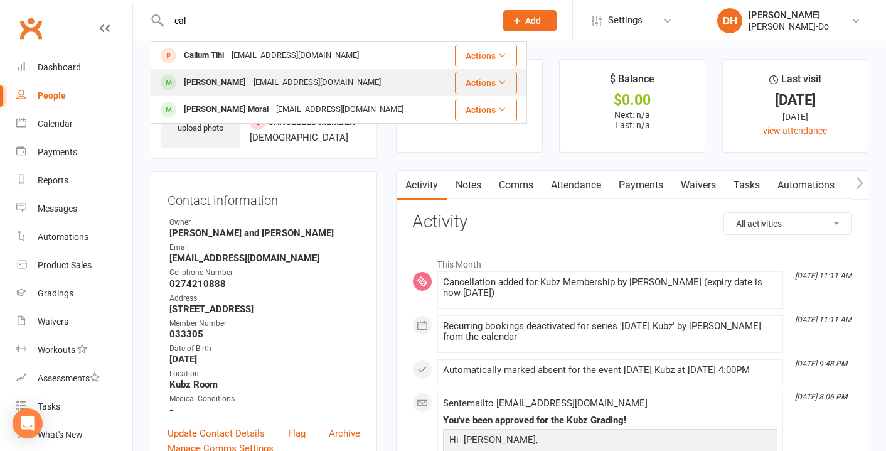
type input "cal"
click at [206, 87] on div "[PERSON_NAME]" at bounding box center [215, 82] width 70 height 18
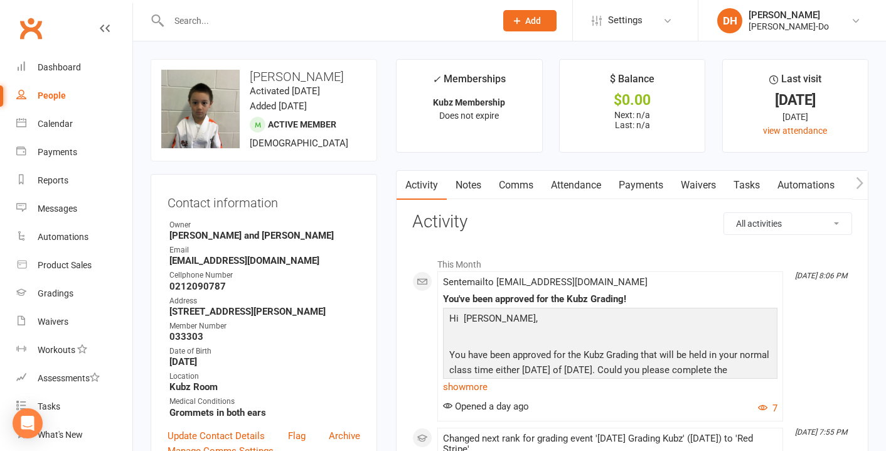
click at [202, 16] on input "text" at bounding box center [326, 21] width 322 height 18
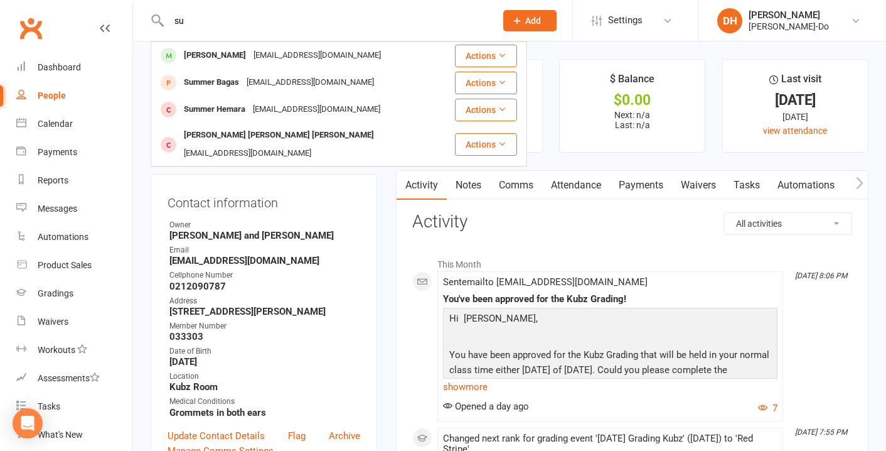
type input "s"
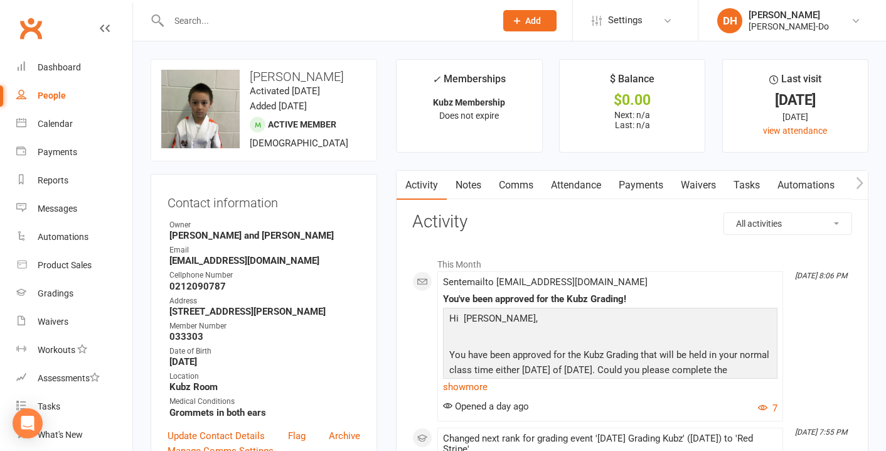
scroll to position [20, 0]
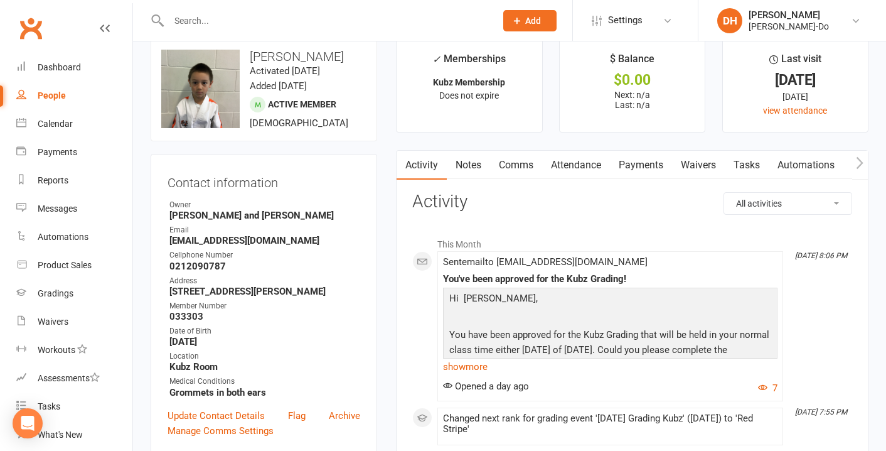
click at [222, 19] on input "text" at bounding box center [326, 21] width 322 height 18
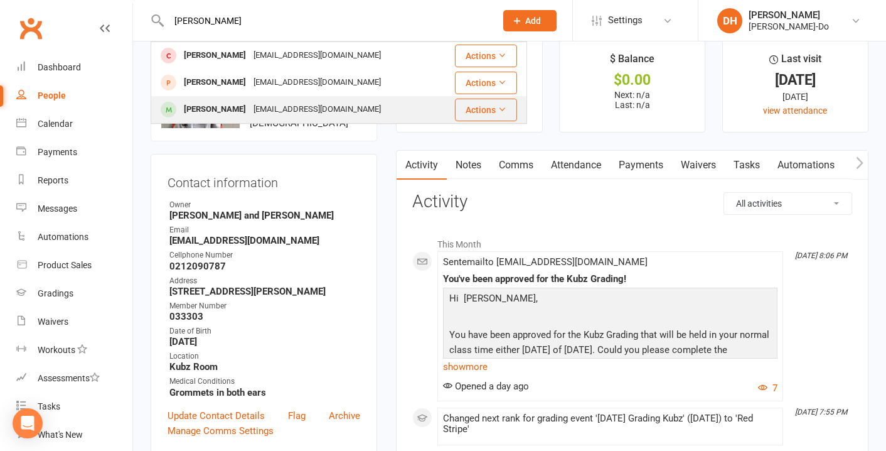
type input "[PERSON_NAME]"
click at [212, 110] on div "[PERSON_NAME]" at bounding box center [215, 109] width 70 height 18
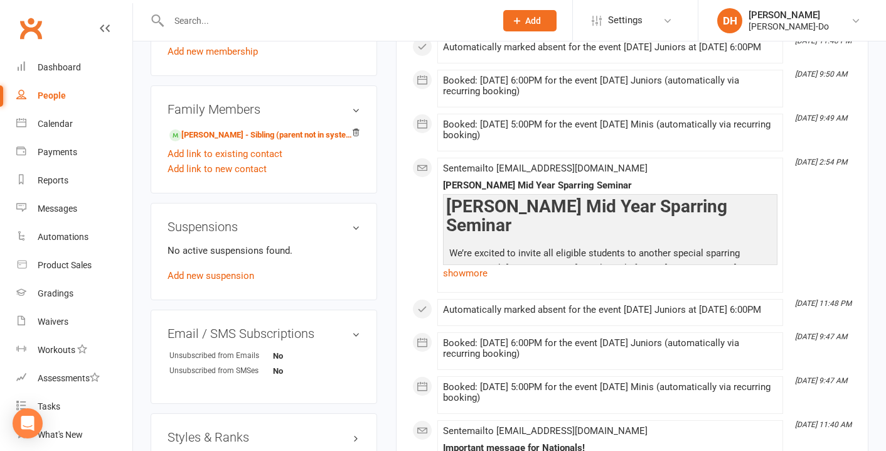
scroll to position [667, 0]
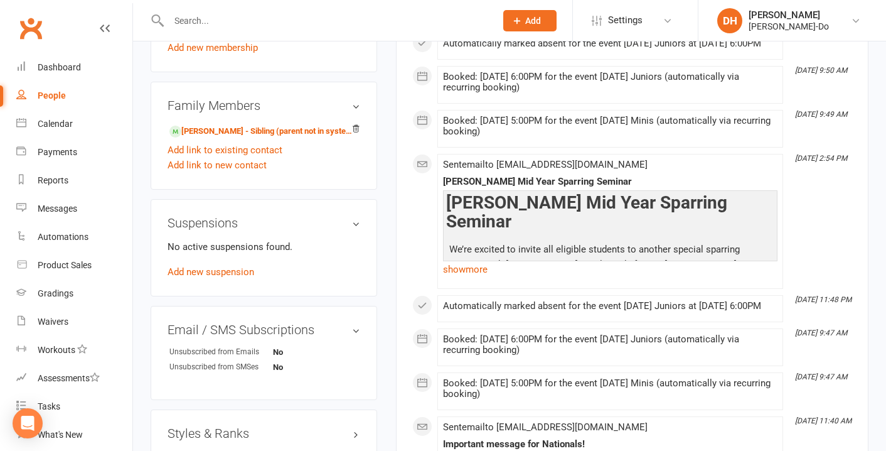
click at [214, 26] on input "text" at bounding box center [326, 21] width 322 height 18
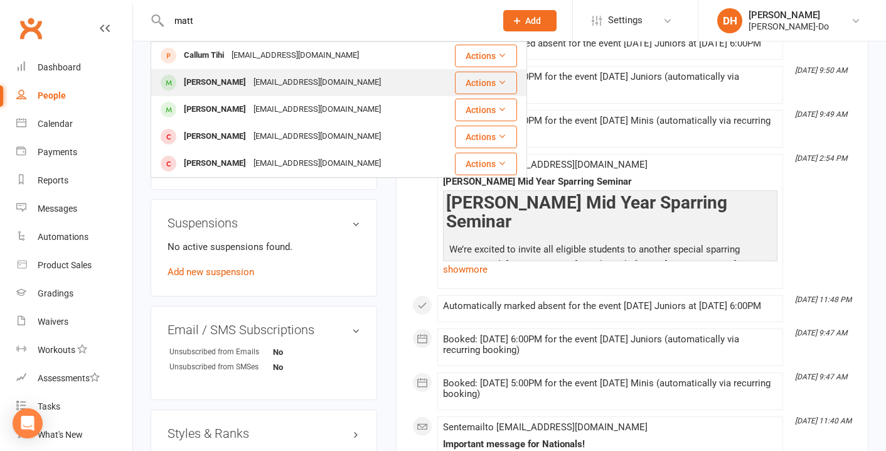
type input "matt"
click at [203, 80] on div "[PERSON_NAME]" at bounding box center [215, 82] width 70 height 18
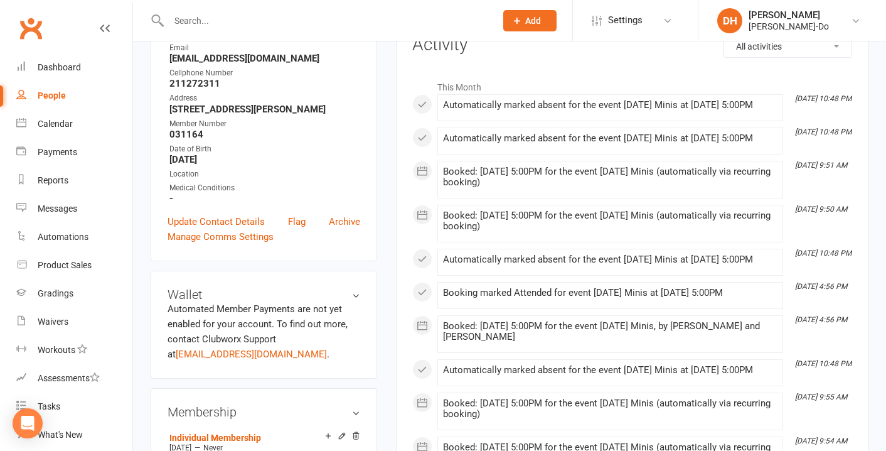
scroll to position [163, 0]
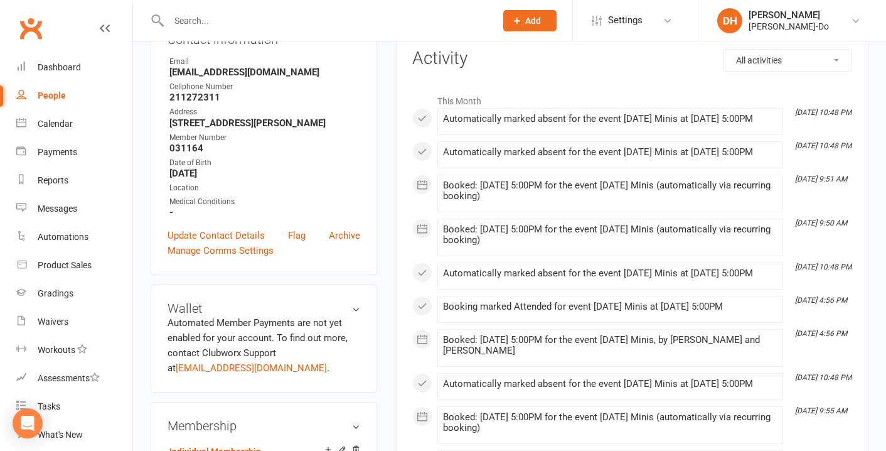
click at [200, 16] on input "text" at bounding box center [326, 21] width 322 height 18
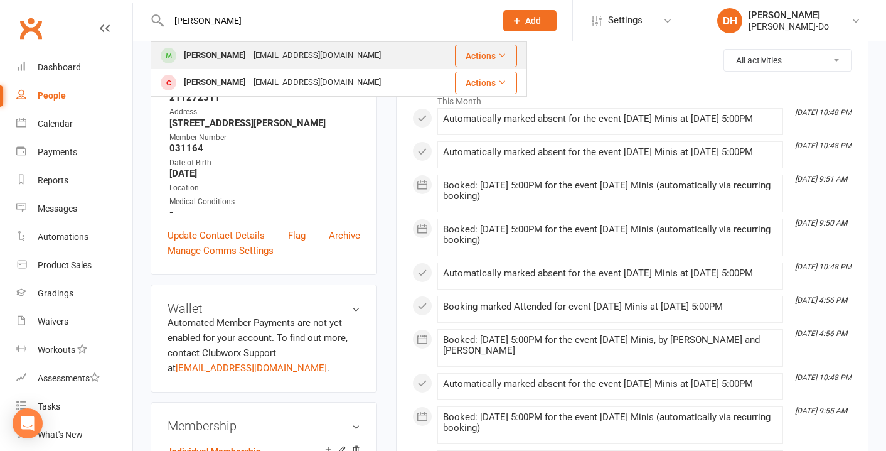
type input "[PERSON_NAME]"
click at [196, 62] on div "[PERSON_NAME]" at bounding box center [215, 55] width 70 height 18
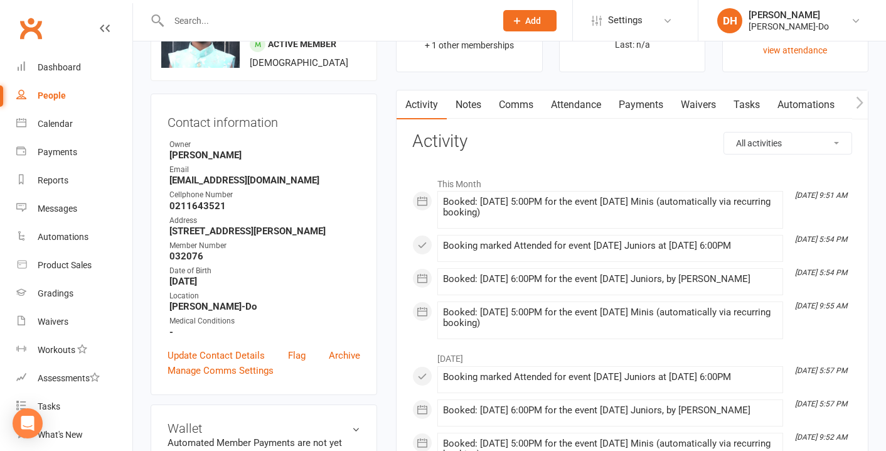
scroll to position [82, 0]
click at [198, 24] on input "text" at bounding box center [326, 21] width 322 height 18
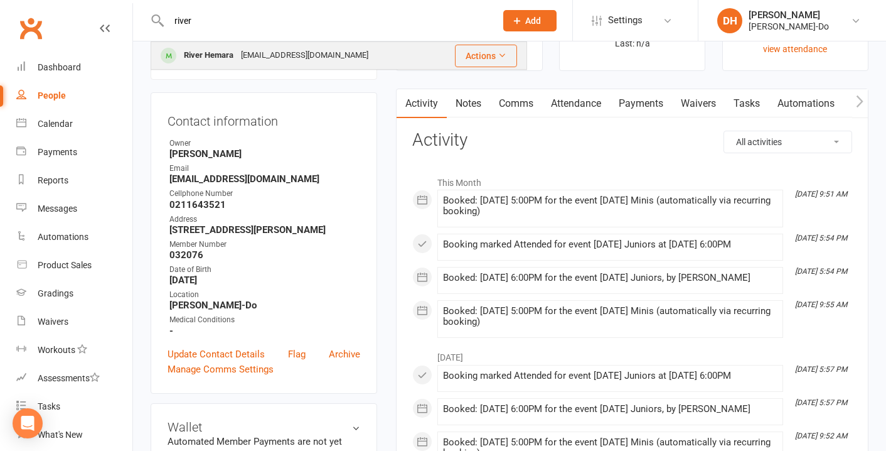
type input "river"
click at [196, 57] on div "River Hemara" at bounding box center [208, 55] width 57 height 18
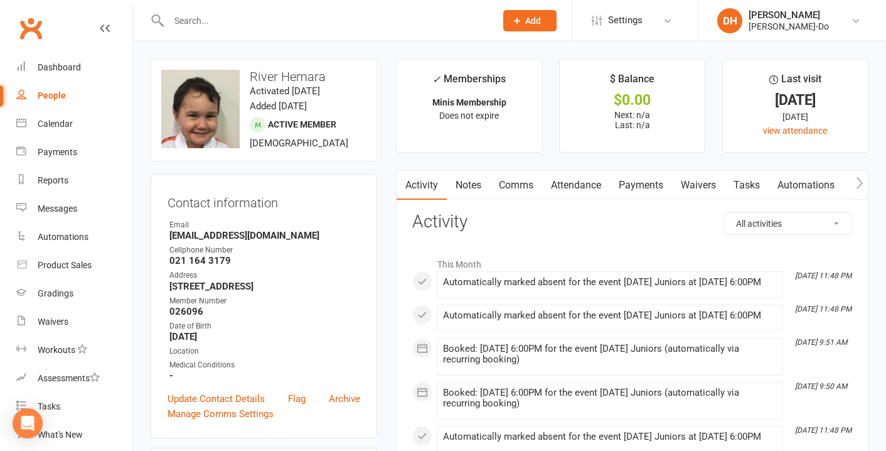
click at [576, 183] on link "Attendance" at bounding box center [576, 185] width 68 height 29
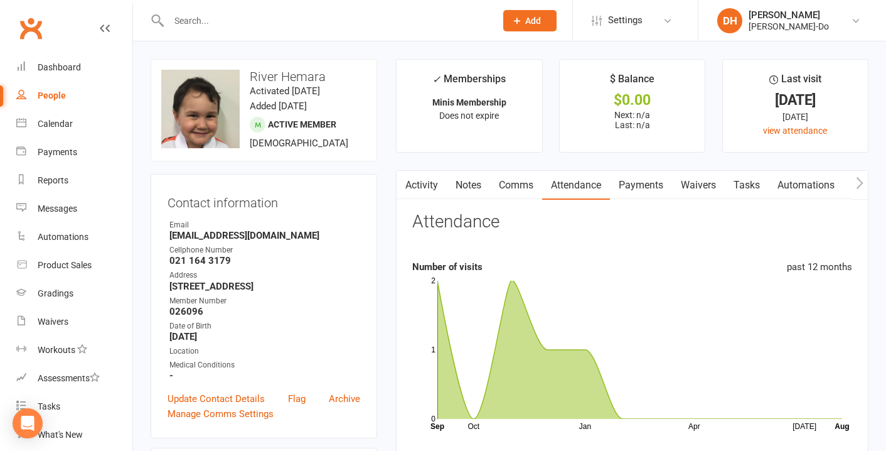
click at [209, 21] on input "text" at bounding box center [326, 21] width 322 height 18
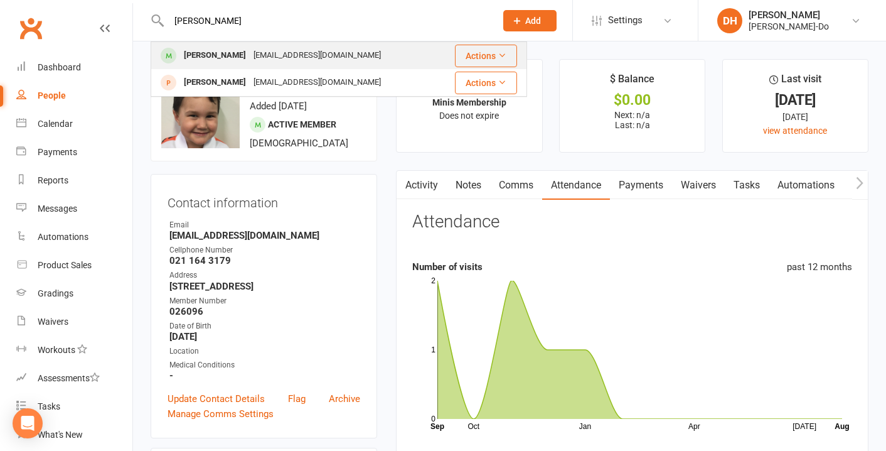
type input "[PERSON_NAME]"
click at [200, 52] on div "[PERSON_NAME]" at bounding box center [215, 55] width 70 height 18
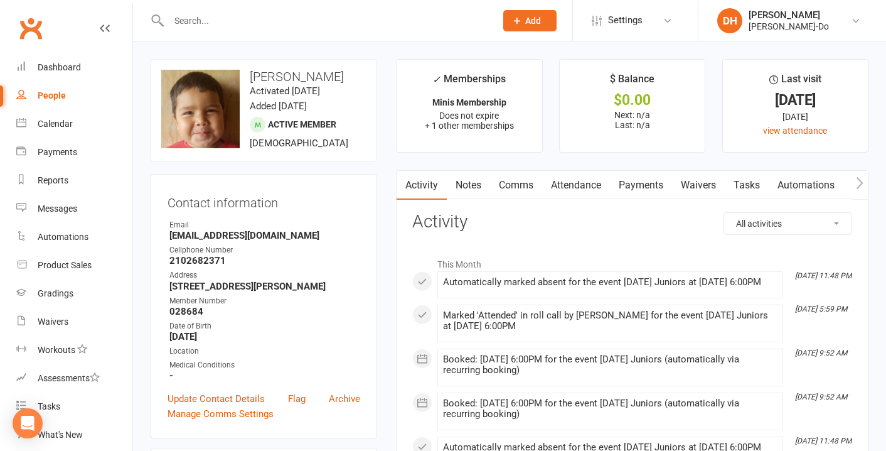
click at [566, 184] on link "Attendance" at bounding box center [576, 185] width 68 height 29
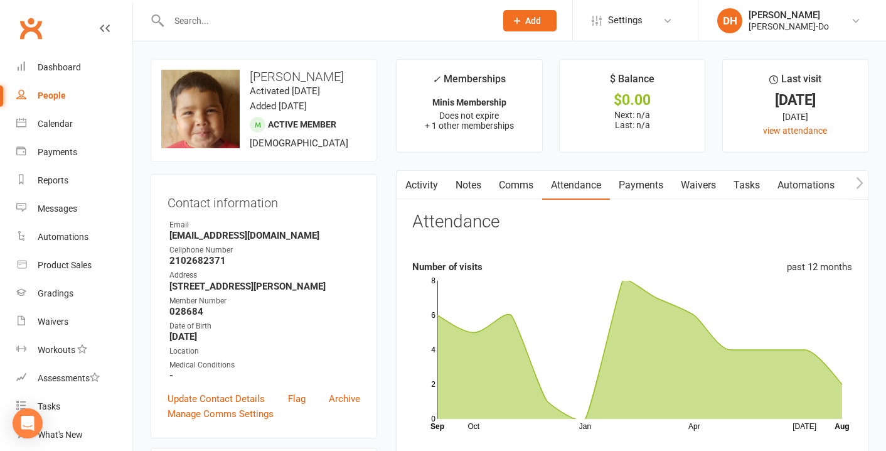
click at [223, 25] on input "text" at bounding box center [326, 21] width 322 height 18
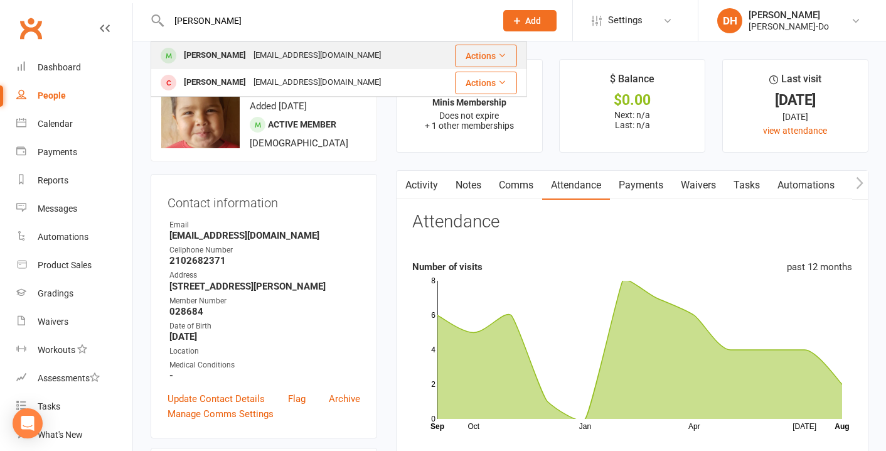
type input "[PERSON_NAME]"
click at [203, 50] on div "[PERSON_NAME]" at bounding box center [215, 55] width 70 height 18
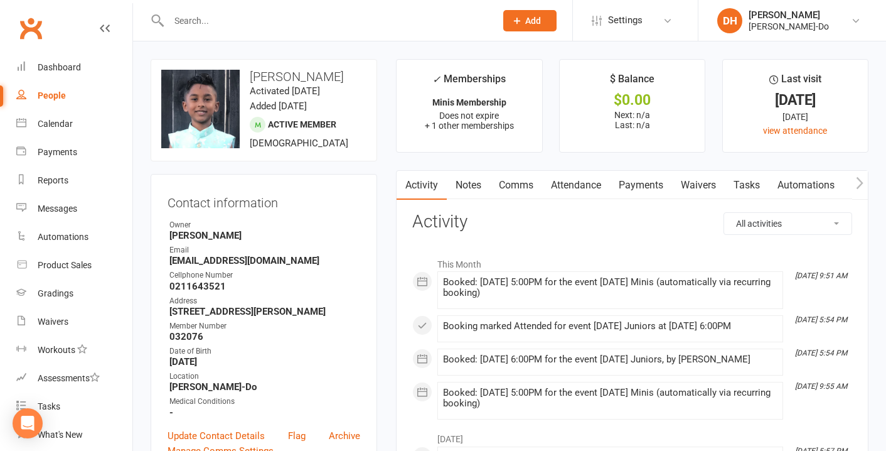
click at [567, 186] on link "Attendance" at bounding box center [576, 185] width 68 height 29
